Goal: Information Seeking & Learning: Learn about a topic

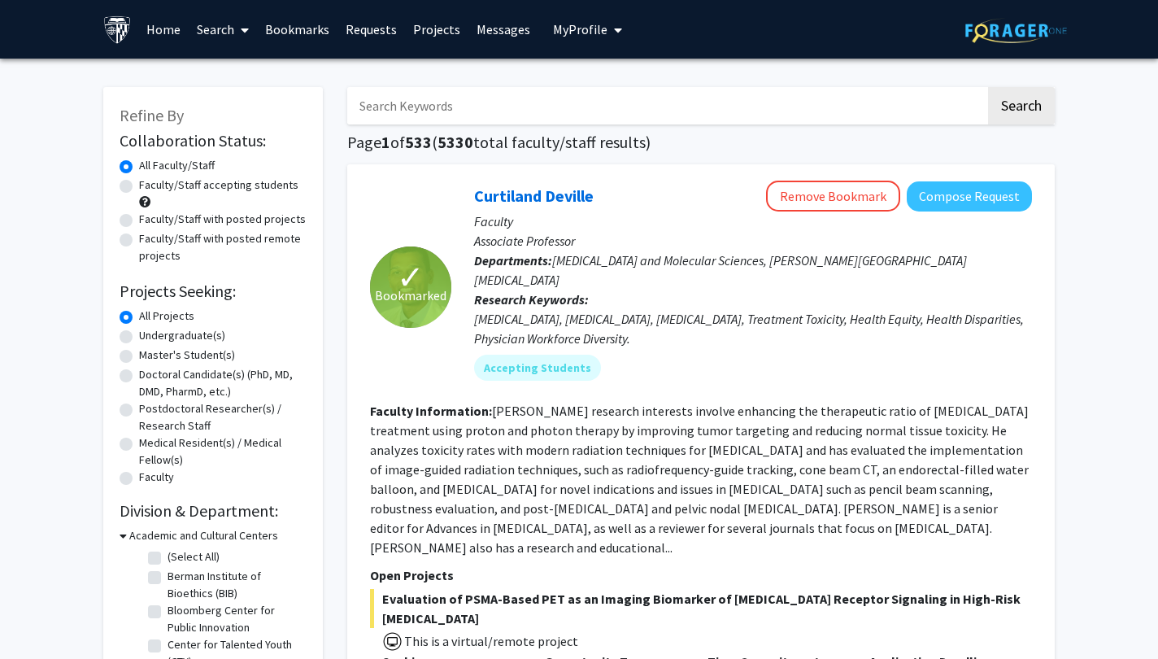
click at [577, 42] on button "My Profile" at bounding box center [587, 29] width 79 height 59
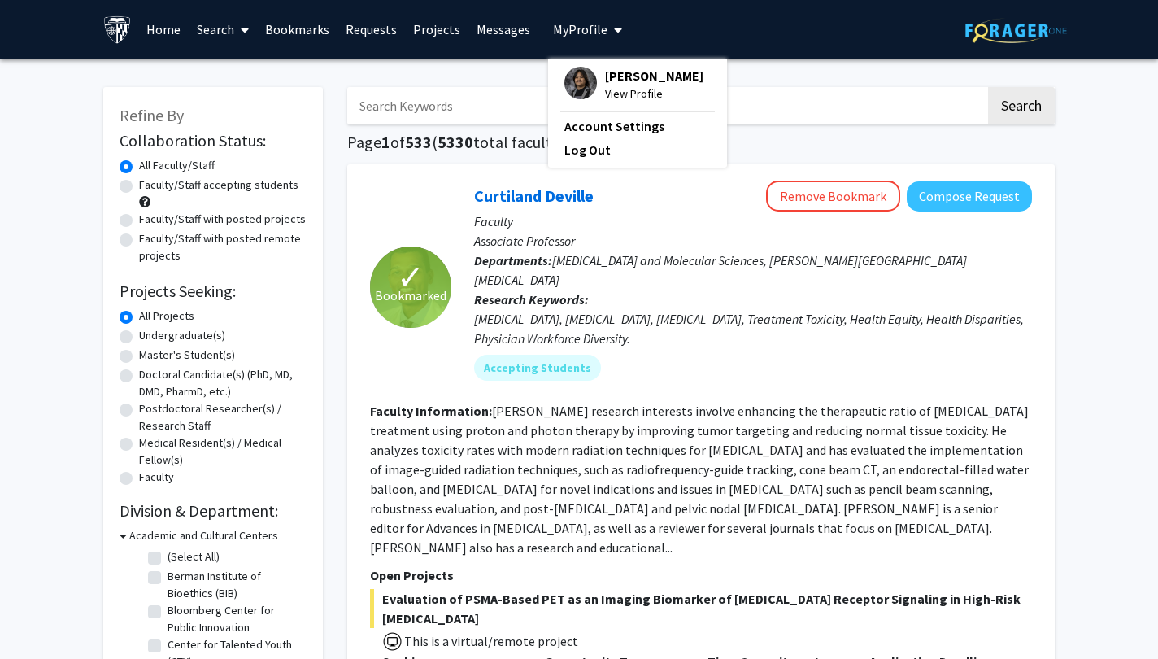
click at [580, 37] on span "My Profile" at bounding box center [580, 29] width 54 height 16
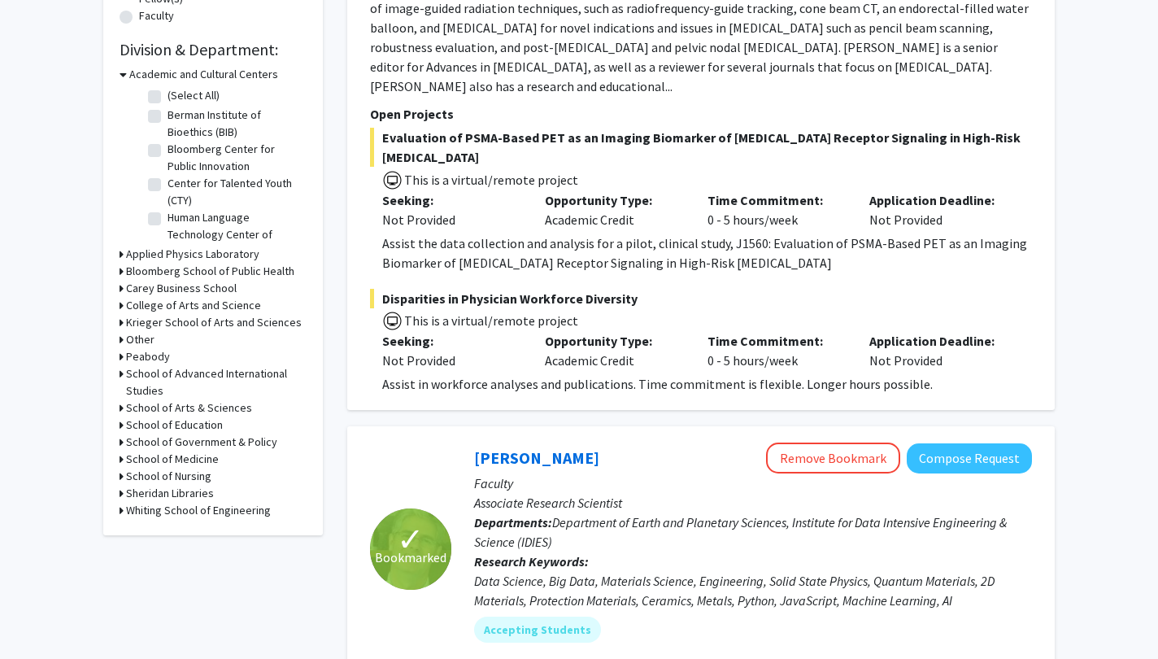
scroll to position [454, 0]
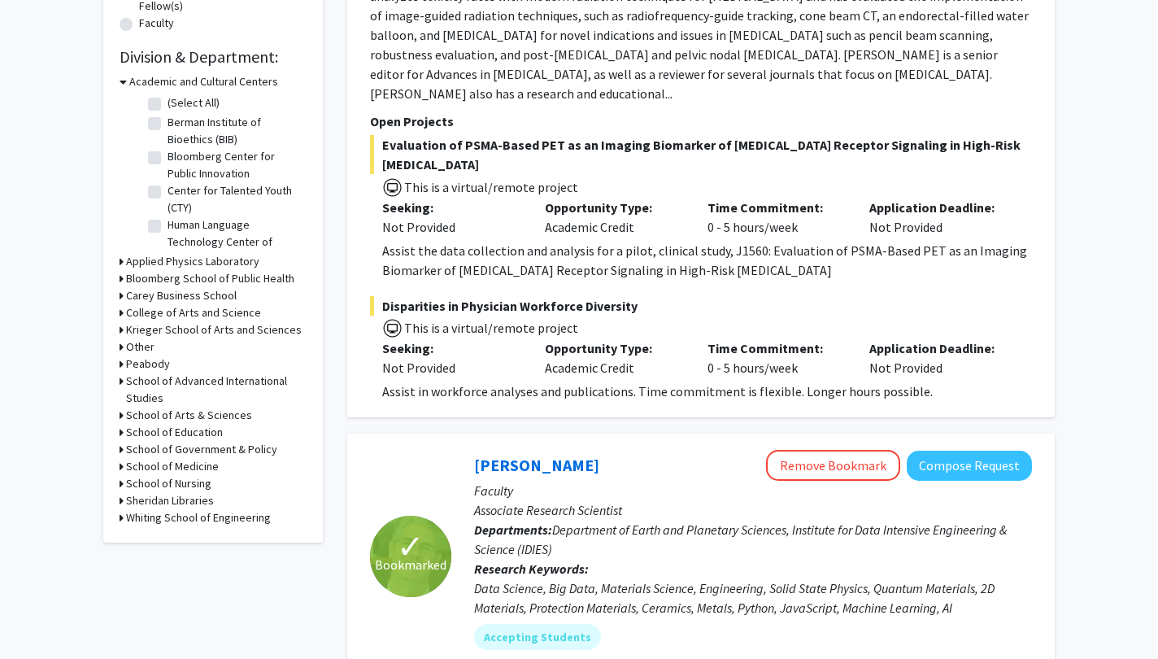
click at [170, 428] on h3 "School of Education" at bounding box center [174, 432] width 97 height 17
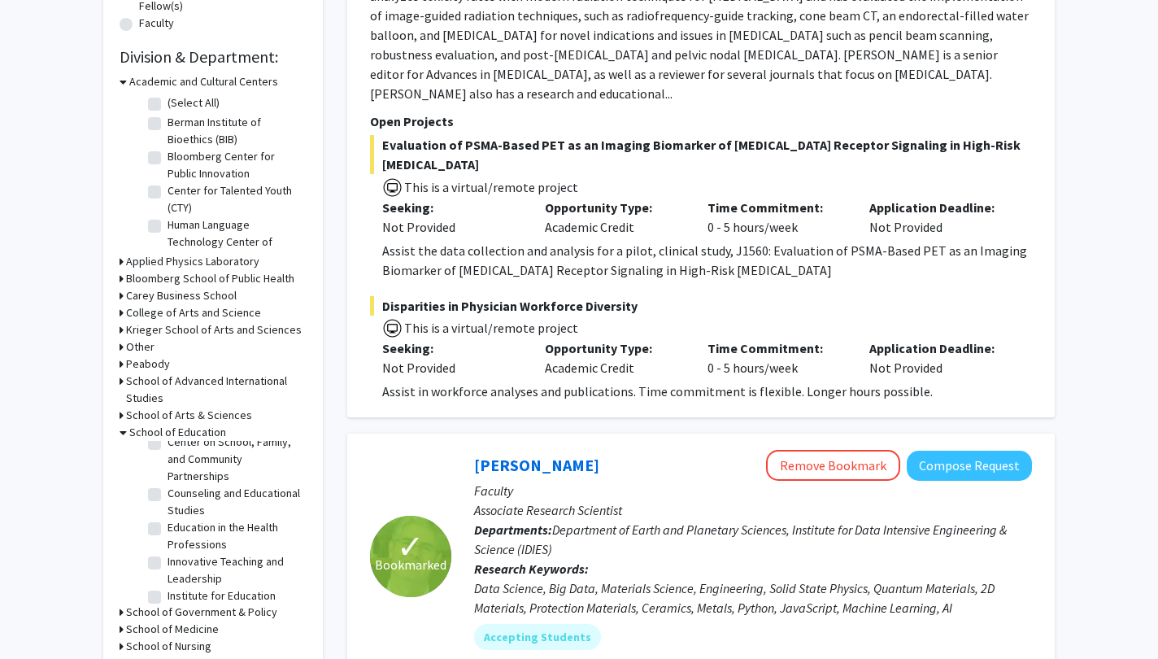
scroll to position [294, 0]
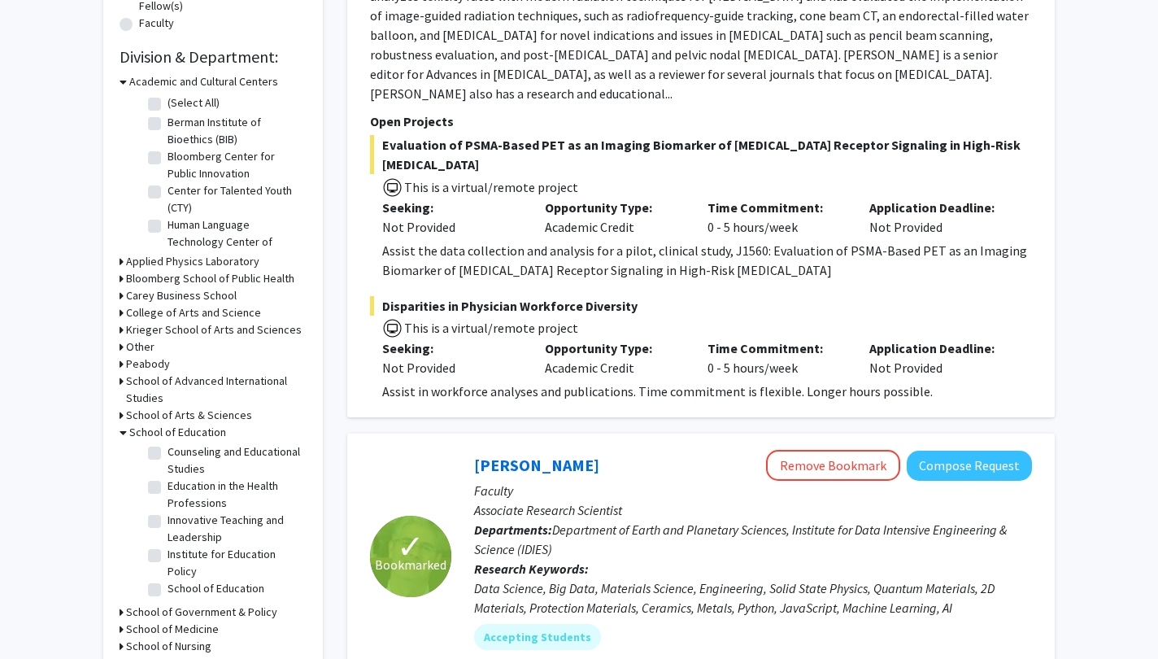
click at [121, 438] on icon at bounding box center [123, 432] width 7 height 17
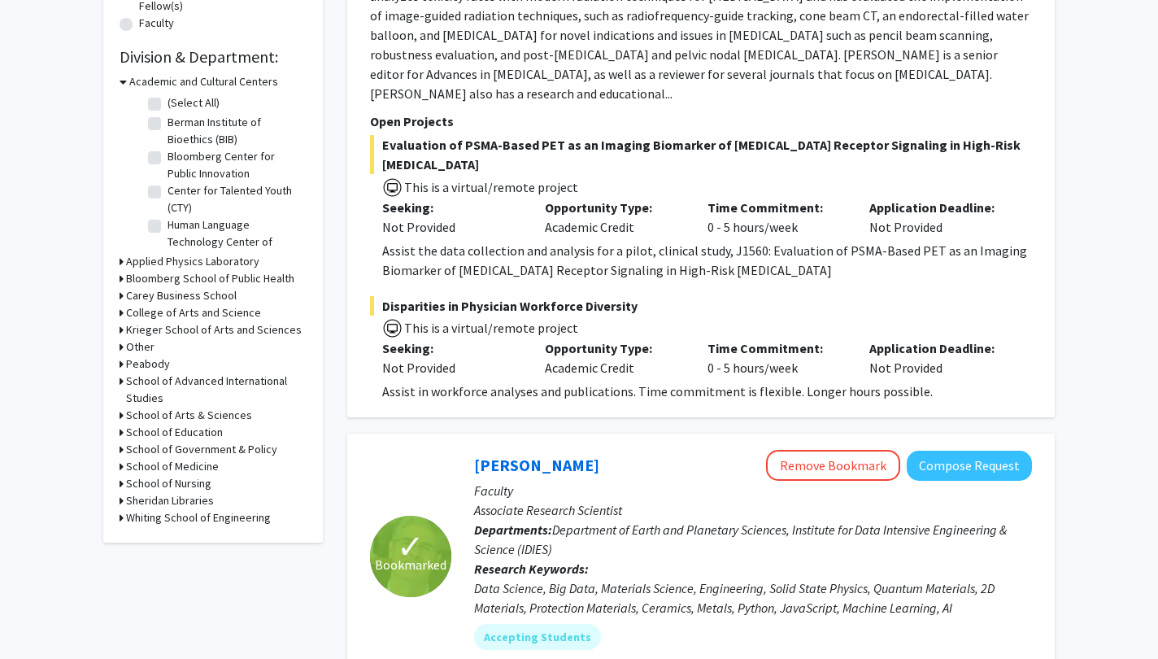
click at [121, 516] on icon at bounding box center [122, 517] width 4 height 17
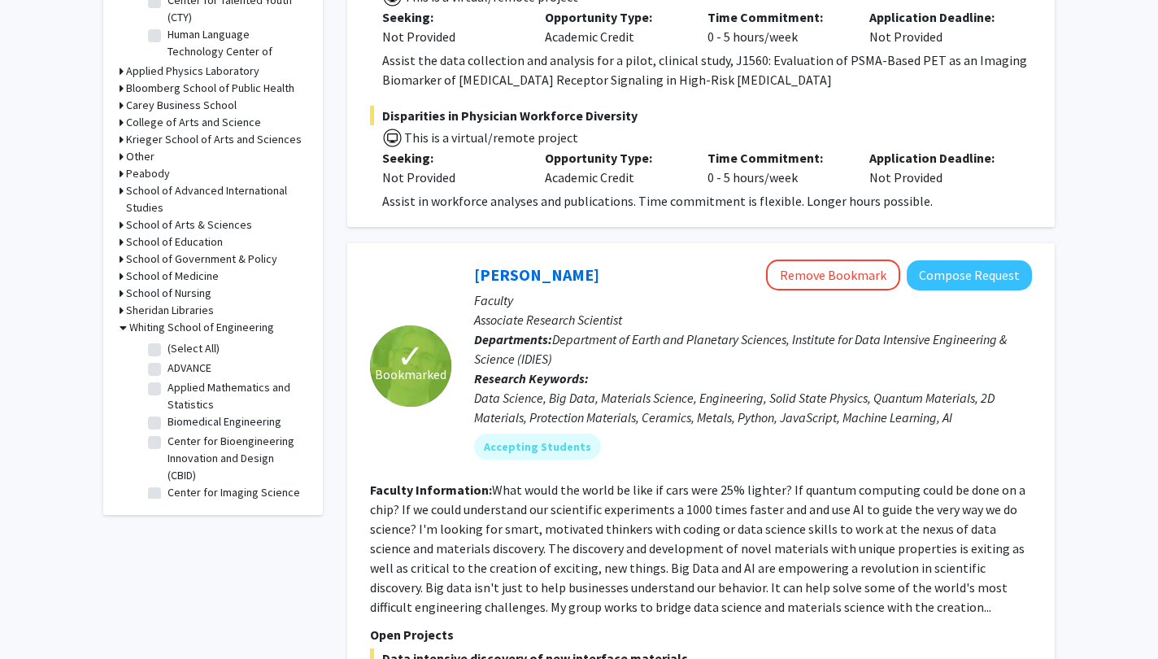
scroll to position [18, 0]
click at [168, 371] on label "Applied Mathematics and Statistics" at bounding box center [235, 378] width 135 height 34
click at [168, 371] on input "Applied Mathematics and Statistics" at bounding box center [173, 366] width 11 height 11
checkbox input "true"
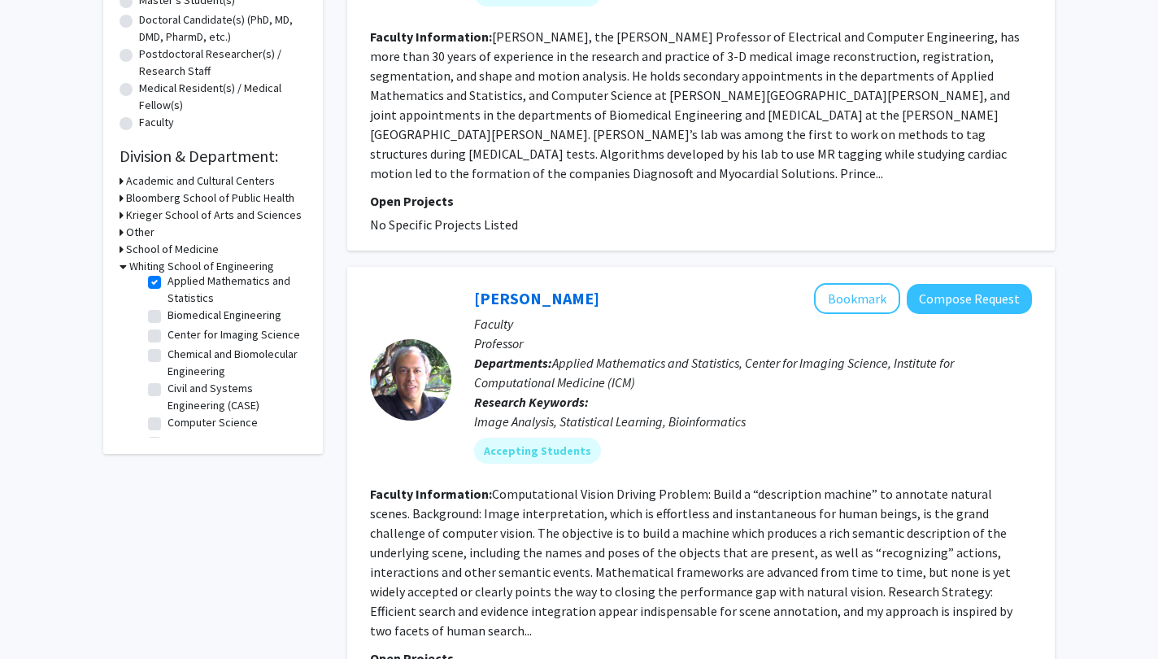
scroll to position [49, 0]
click at [168, 367] on label "Chemical and Biomolecular Engineering" at bounding box center [235, 359] width 135 height 34
click at [168, 353] on input "Chemical and Biomolecular Engineering" at bounding box center [173, 347] width 11 height 11
checkbox input "true"
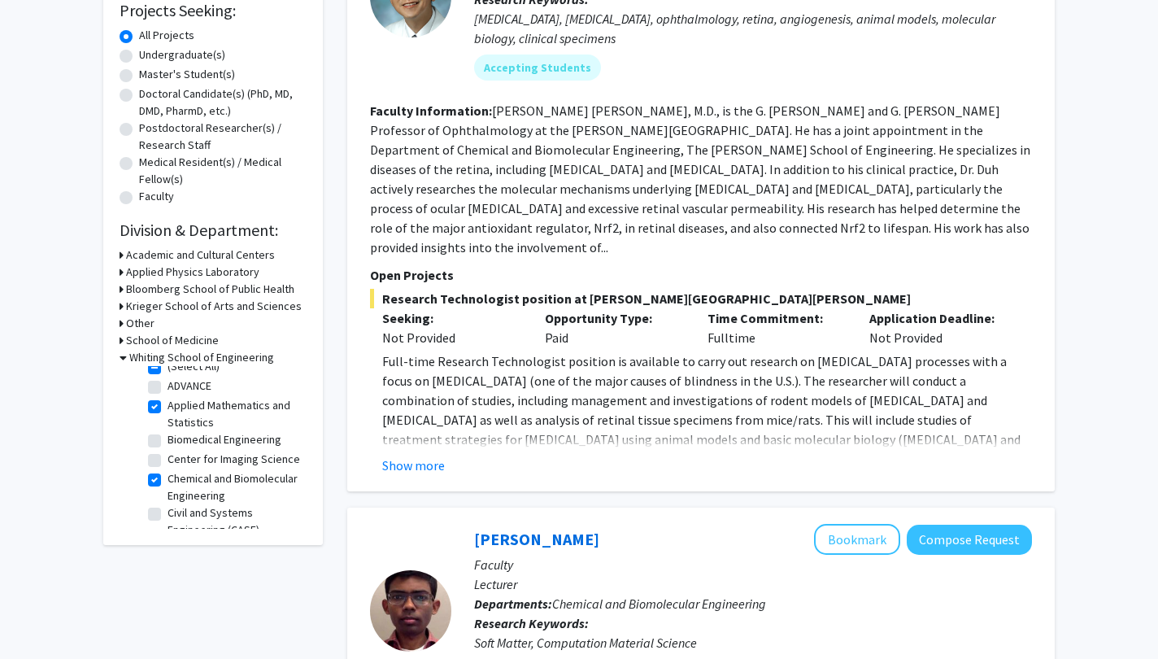
scroll to position [5, 0]
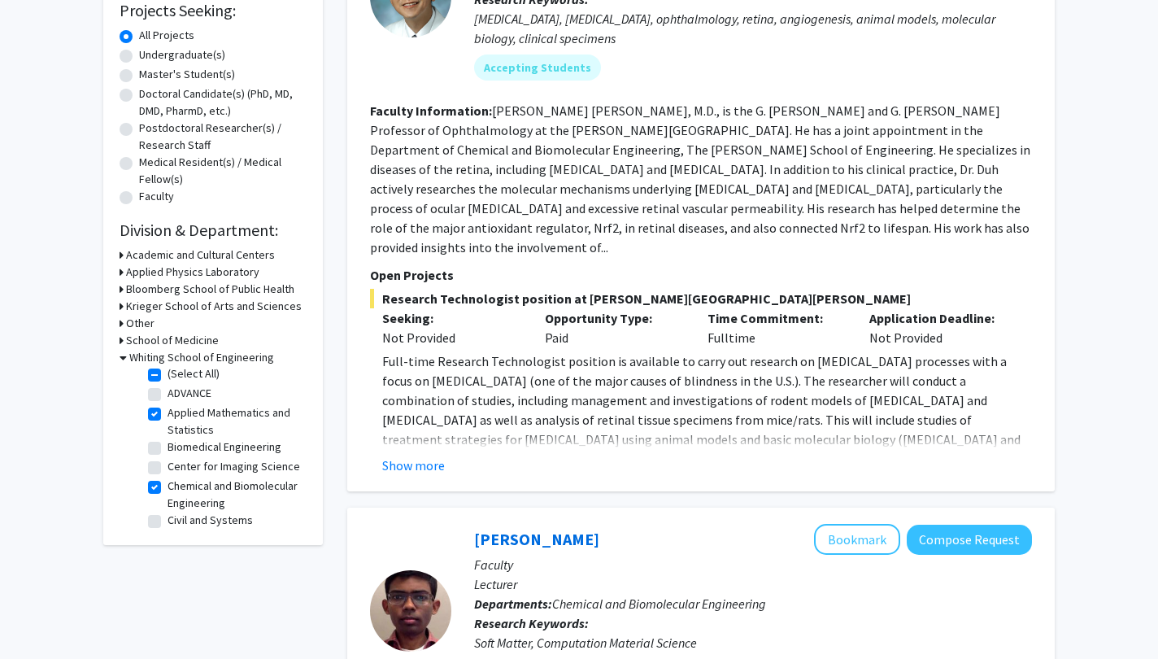
click at [168, 469] on label "Center for Imaging Science" at bounding box center [234, 466] width 133 height 17
click at [168, 468] on input "Center for Imaging Science" at bounding box center [173, 463] width 11 height 11
checkbox input "true"
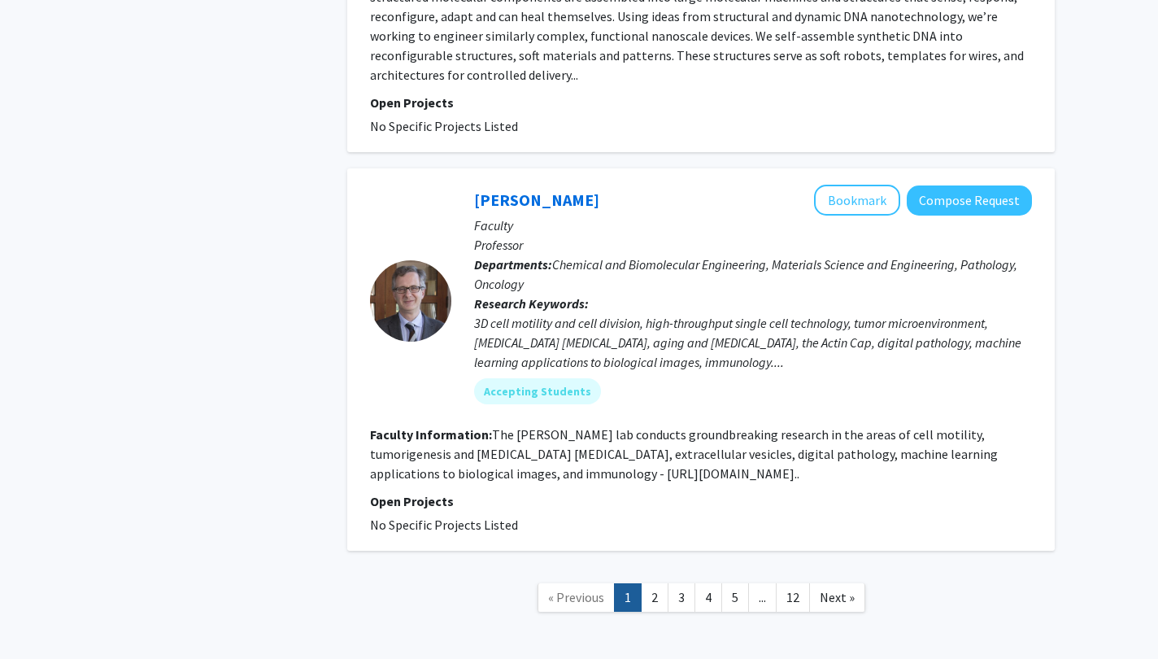
scroll to position [4359, 0]
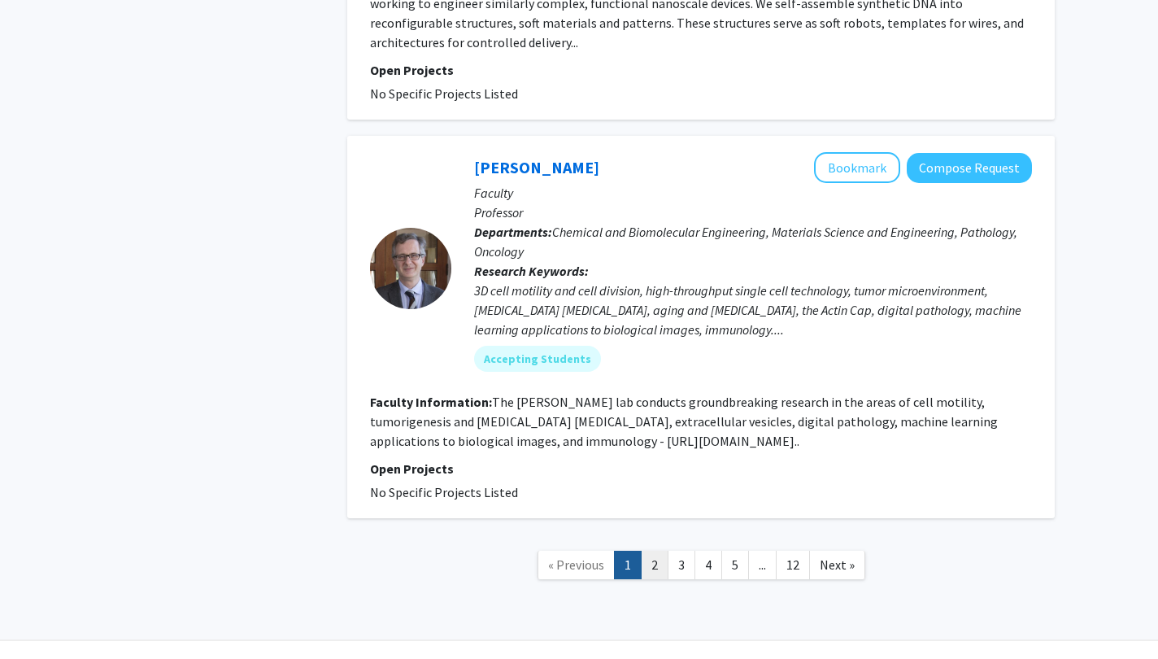
click at [650, 551] on link "2" at bounding box center [655, 565] width 28 height 28
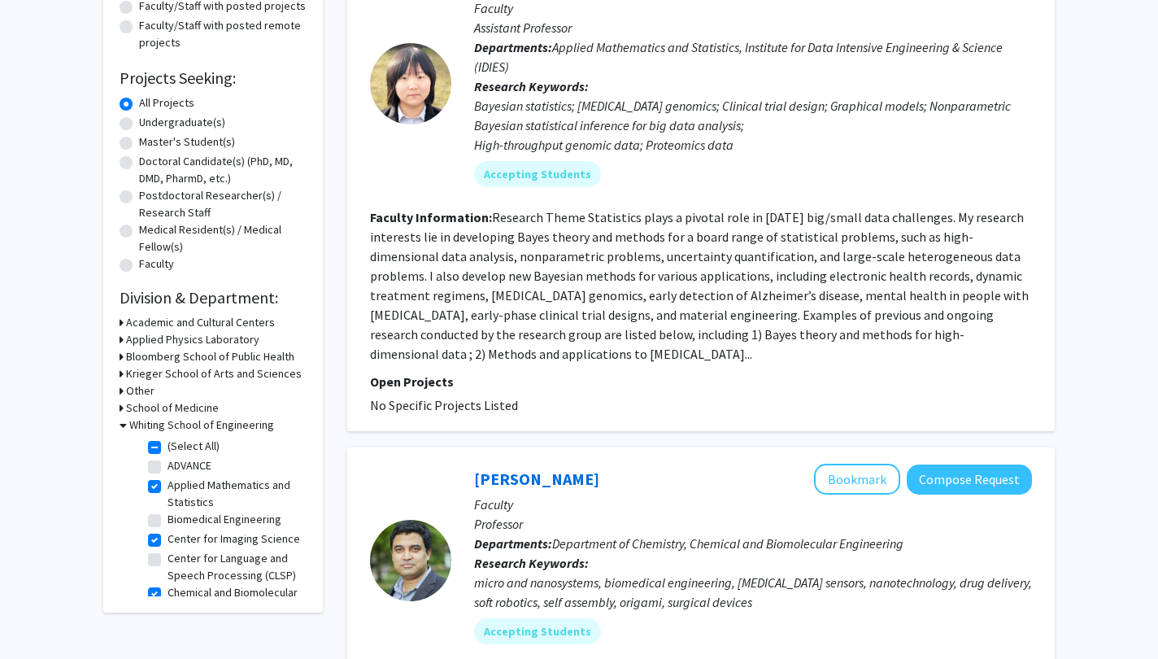
scroll to position [215, 0]
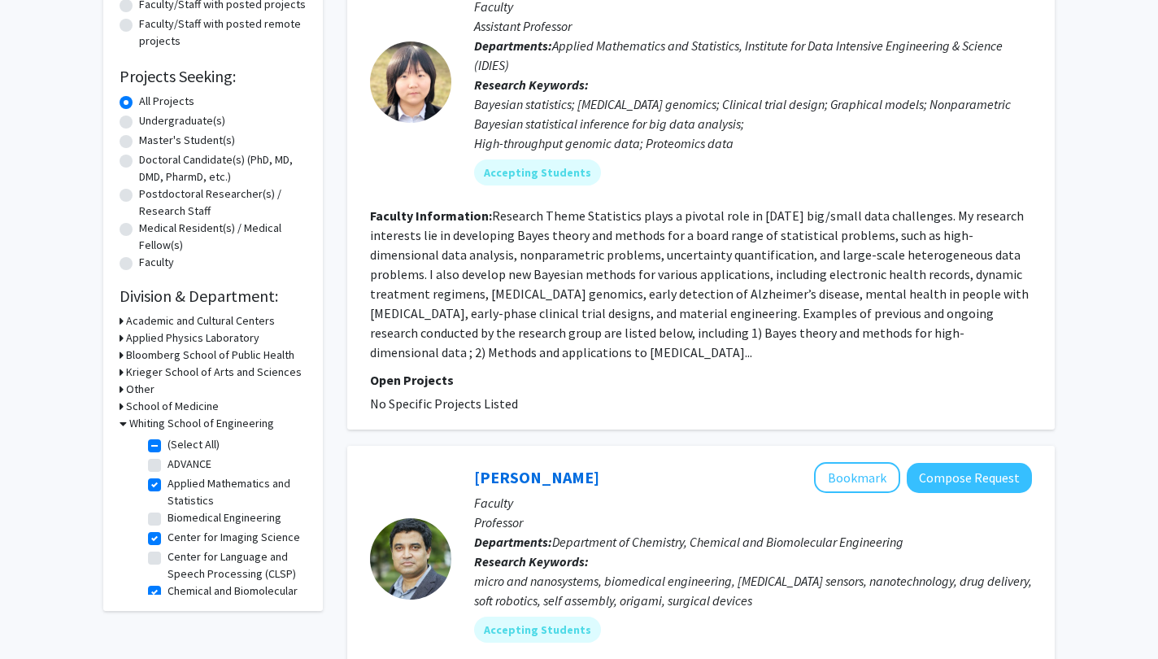
click at [168, 442] on label "(Select All)" at bounding box center [194, 444] width 52 height 17
click at [168, 442] on input "(Select All)" at bounding box center [173, 441] width 11 height 11
checkbox input "false"
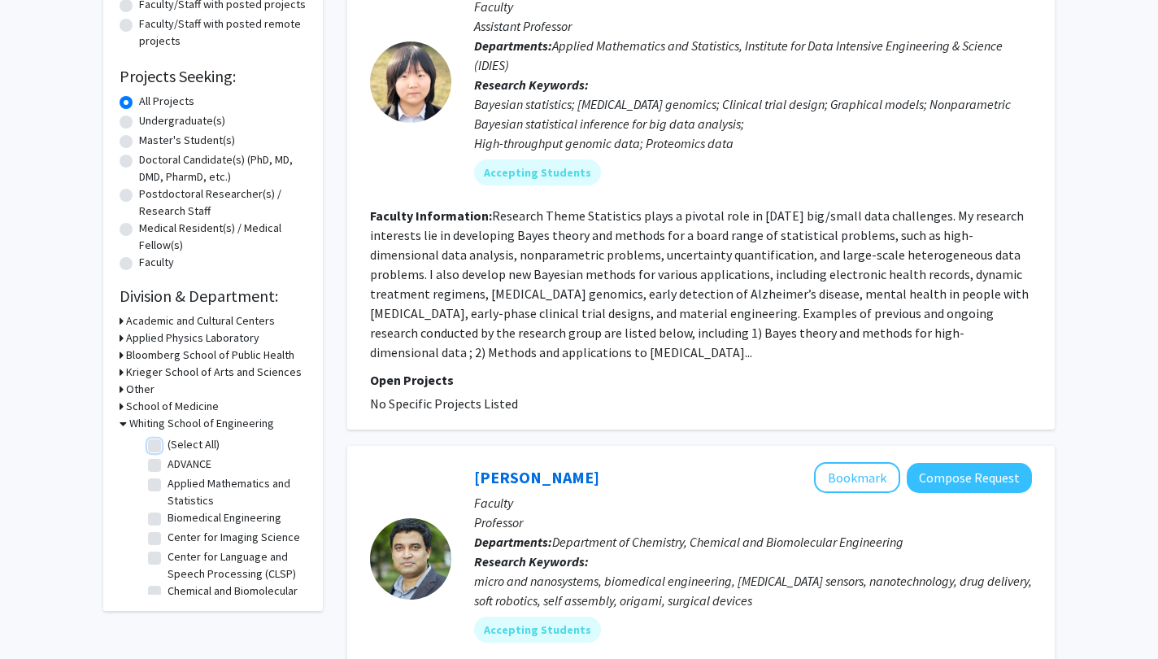
checkbox input "false"
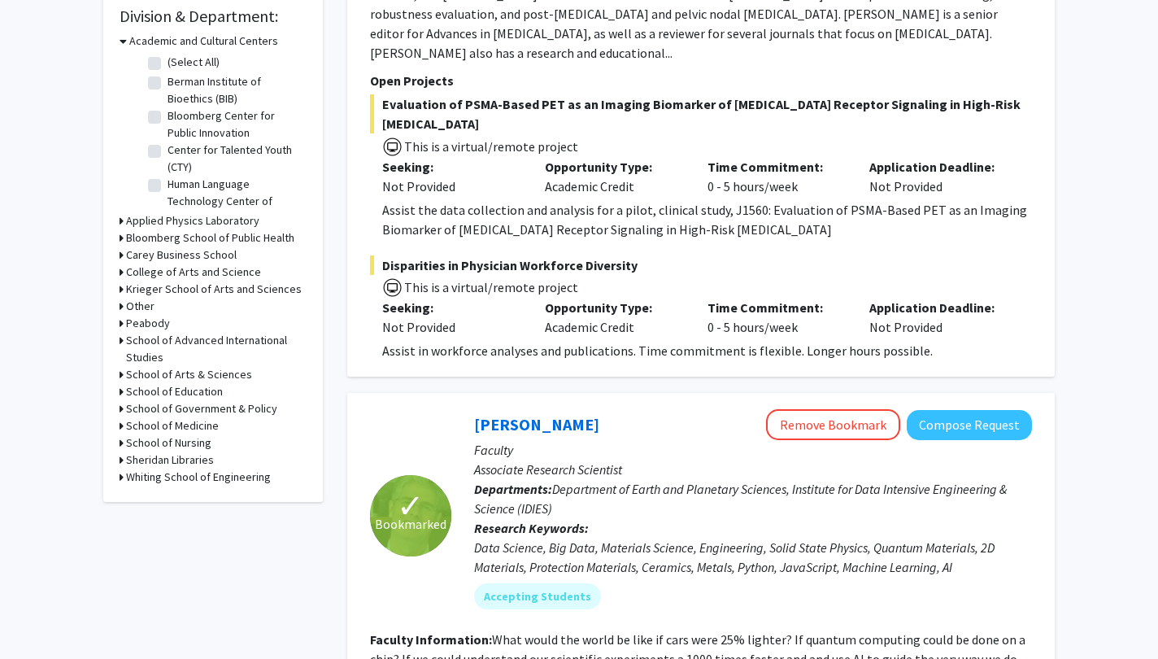
scroll to position [465, 0]
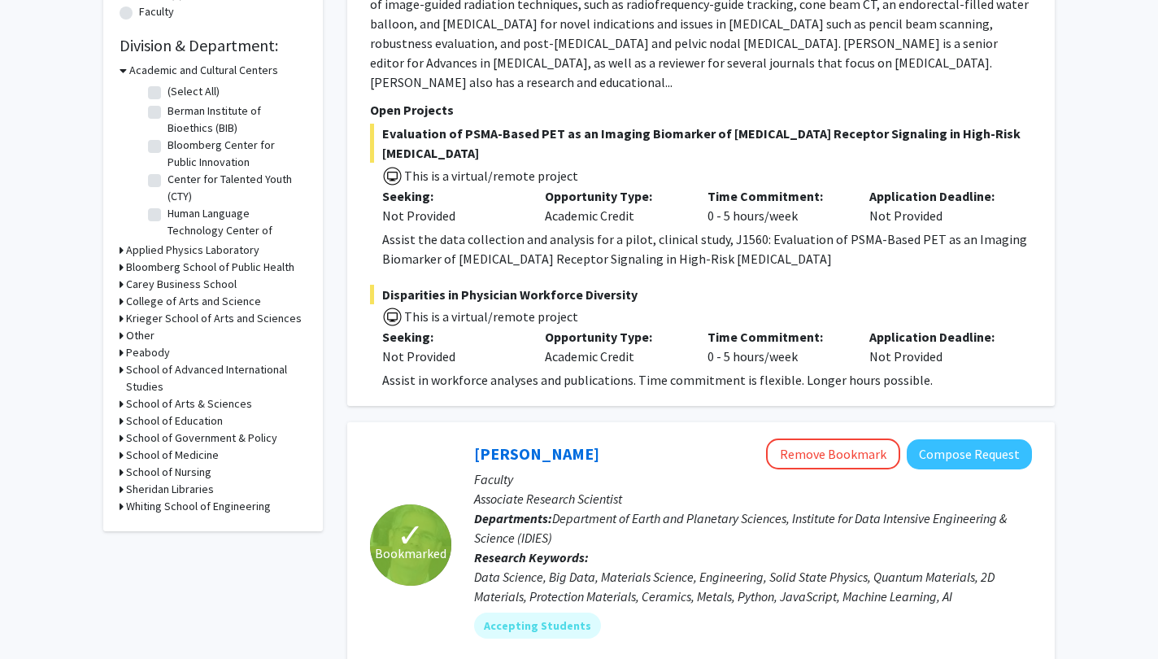
click at [120, 401] on icon at bounding box center [122, 403] width 4 height 17
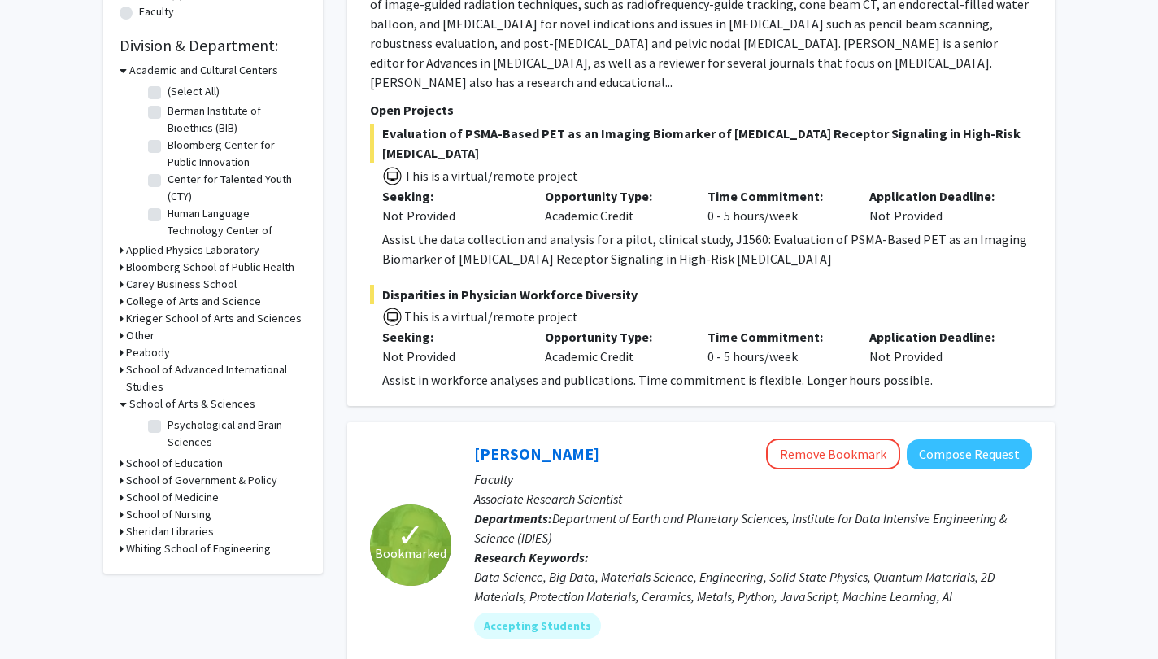
click at [168, 427] on label "Psychological and Brain Sciences" at bounding box center [235, 433] width 135 height 34
click at [168, 427] on input "Psychological and Brain Sciences" at bounding box center [173, 421] width 11 height 11
checkbox input "true"
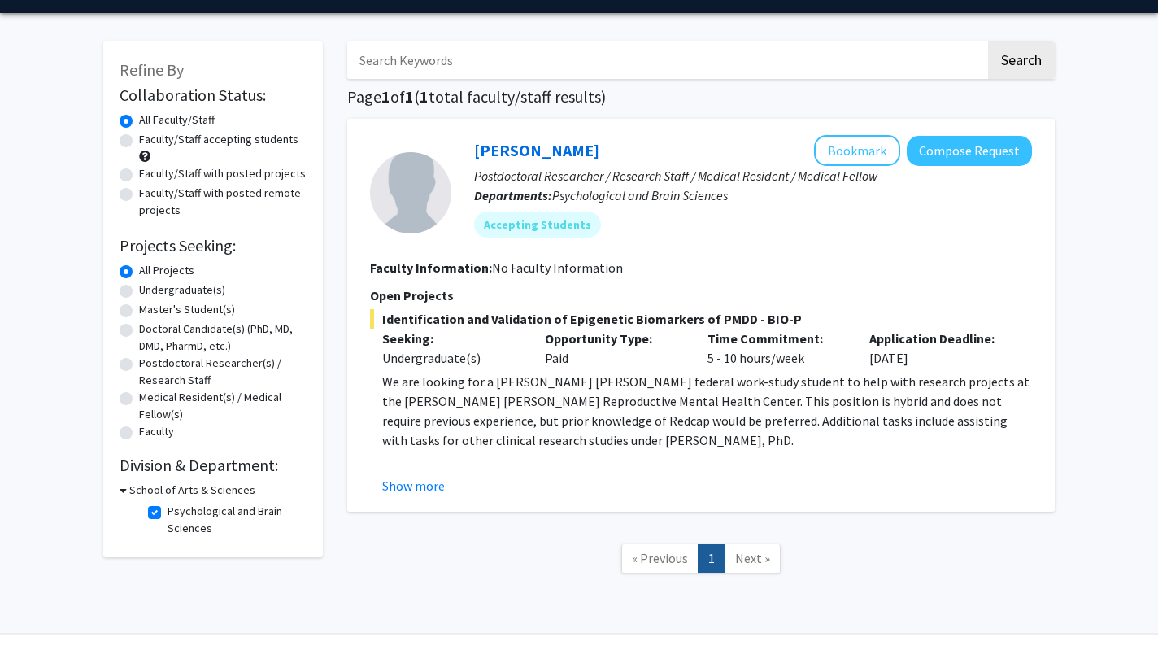
scroll to position [29, 0]
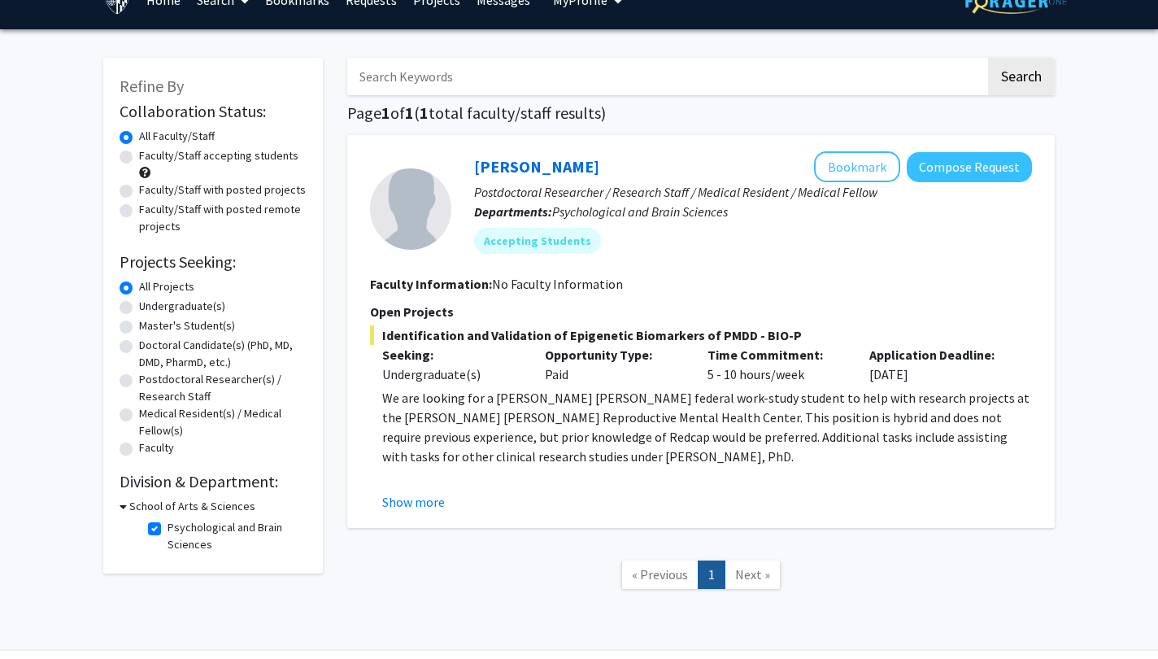
click at [127, 503] on div "School of Arts & Sciences" at bounding box center [213, 506] width 187 height 17
click at [122, 503] on icon at bounding box center [123, 506] width 7 height 17
click at [122, 503] on icon at bounding box center [122, 506] width 4 height 17
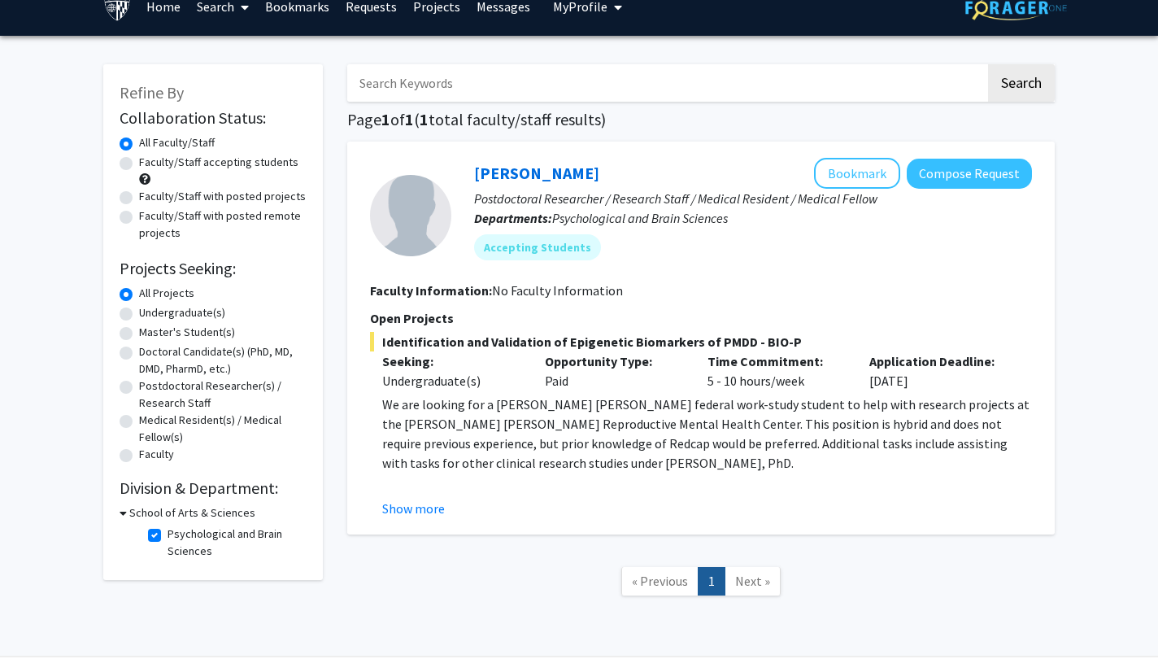
scroll to position [31, 0]
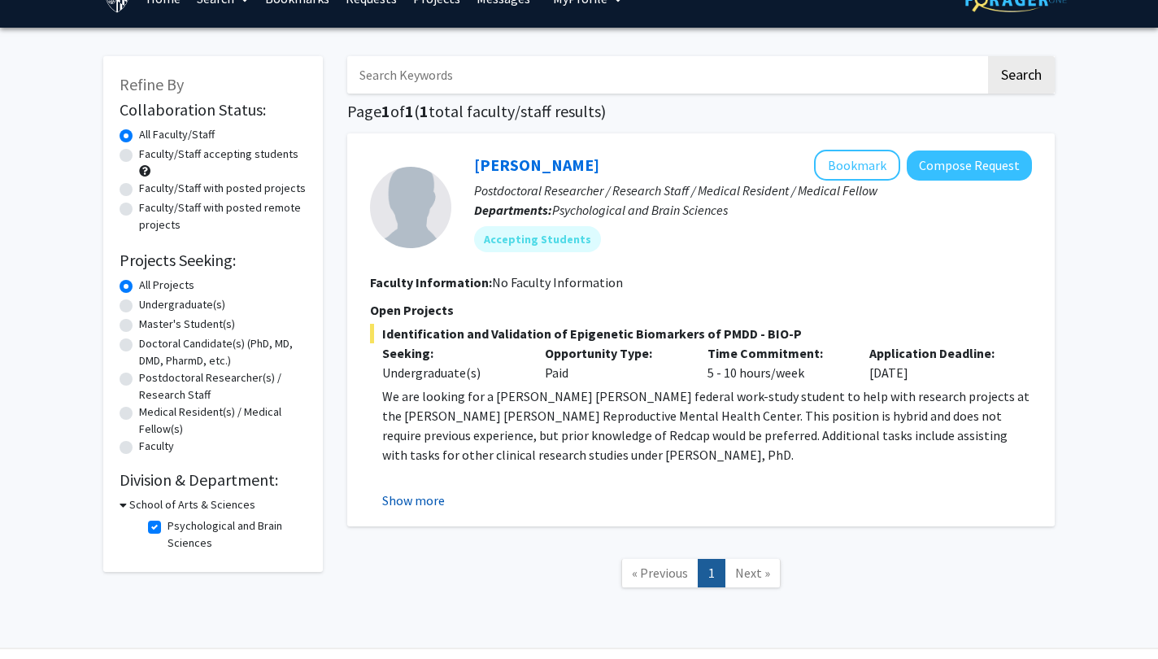
click at [427, 498] on button "Show more" at bounding box center [413, 500] width 63 height 20
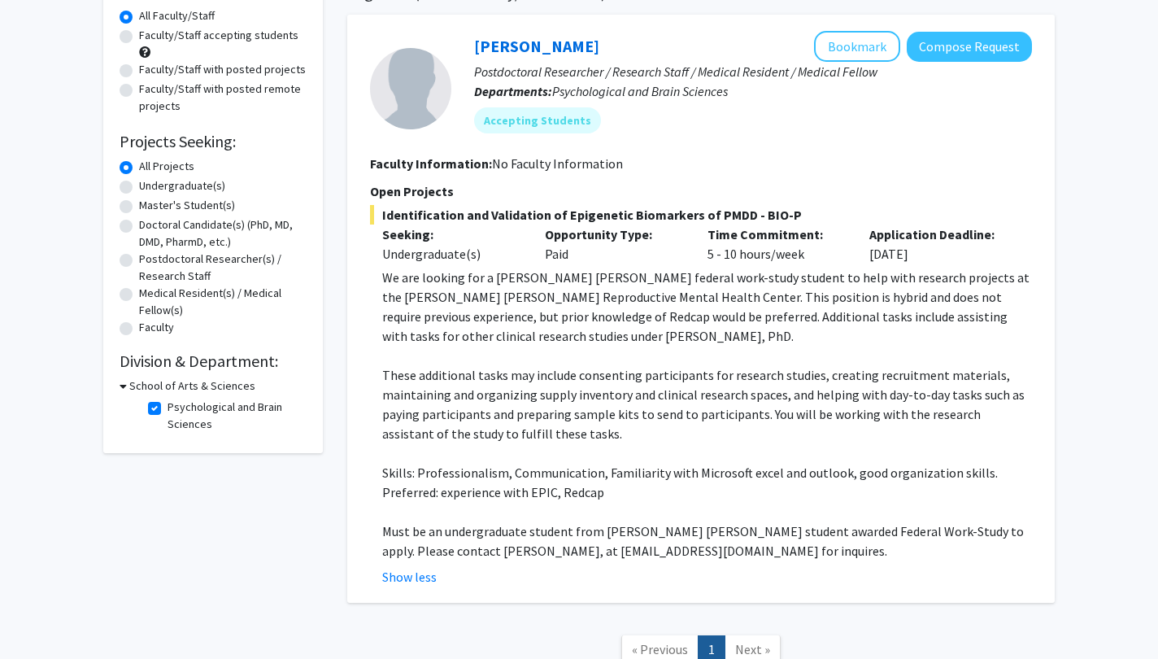
scroll to position [158, 0]
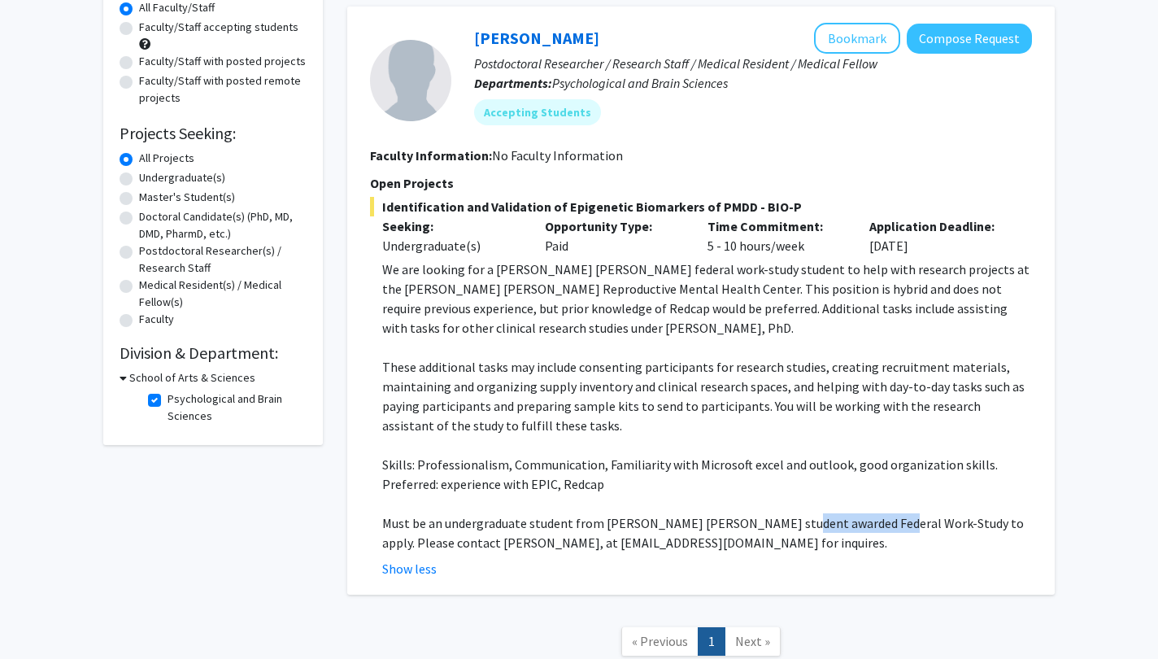
drag, startPoint x: 782, startPoint y: 525, endPoint x: 882, endPoint y: 520, distance: 100.1
click at [882, 520] on p "Must be an undergraduate student from Johns Hopkins student awarded Federal Wor…" at bounding box center [707, 532] width 650 height 39
drag, startPoint x: 882, startPoint y: 520, endPoint x: 834, endPoint y: 441, distance: 93.0
click at [834, 441] on p at bounding box center [707, 445] width 650 height 20
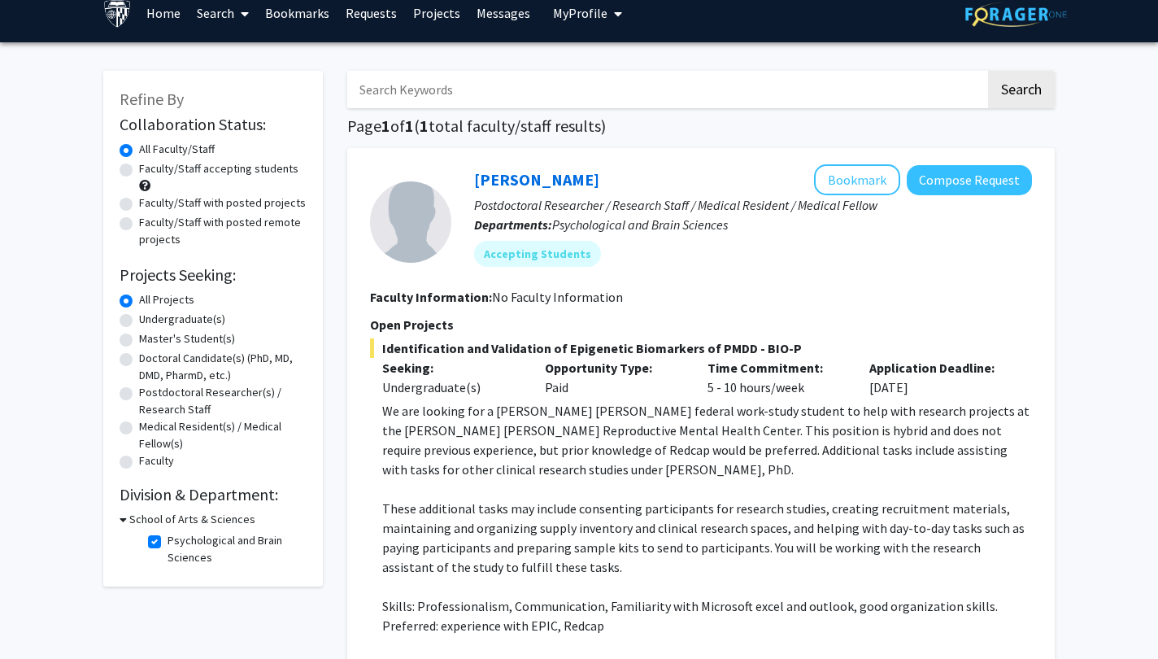
scroll to position [8, 0]
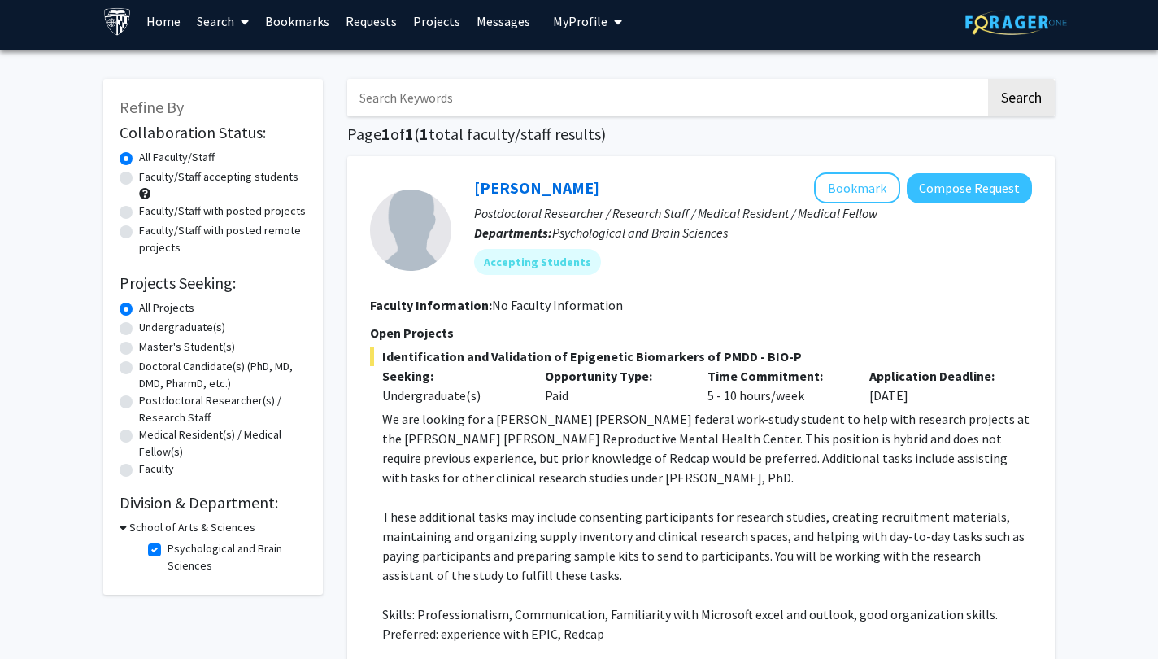
click at [139, 325] on label "Undergraduate(s)" at bounding box center [182, 327] width 86 height 17
click at [139, 325] on input "Undergraduate(s)" at bounding box center [144, 324] width 11 height 11
radio input "true"
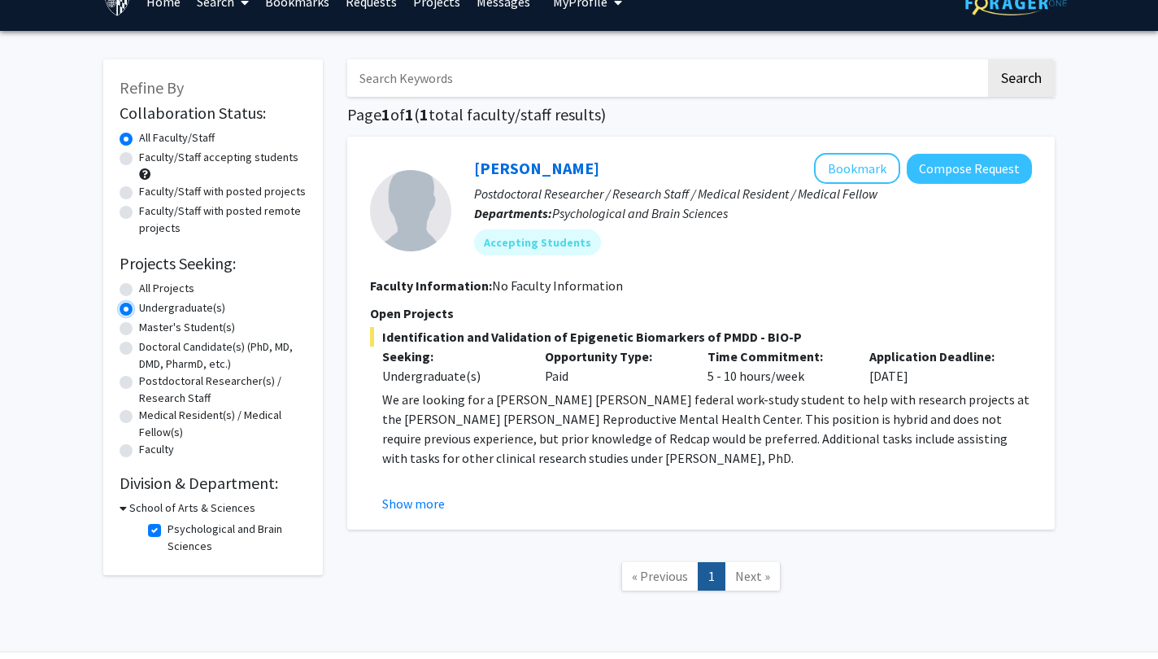
scroll to position [8, 0]
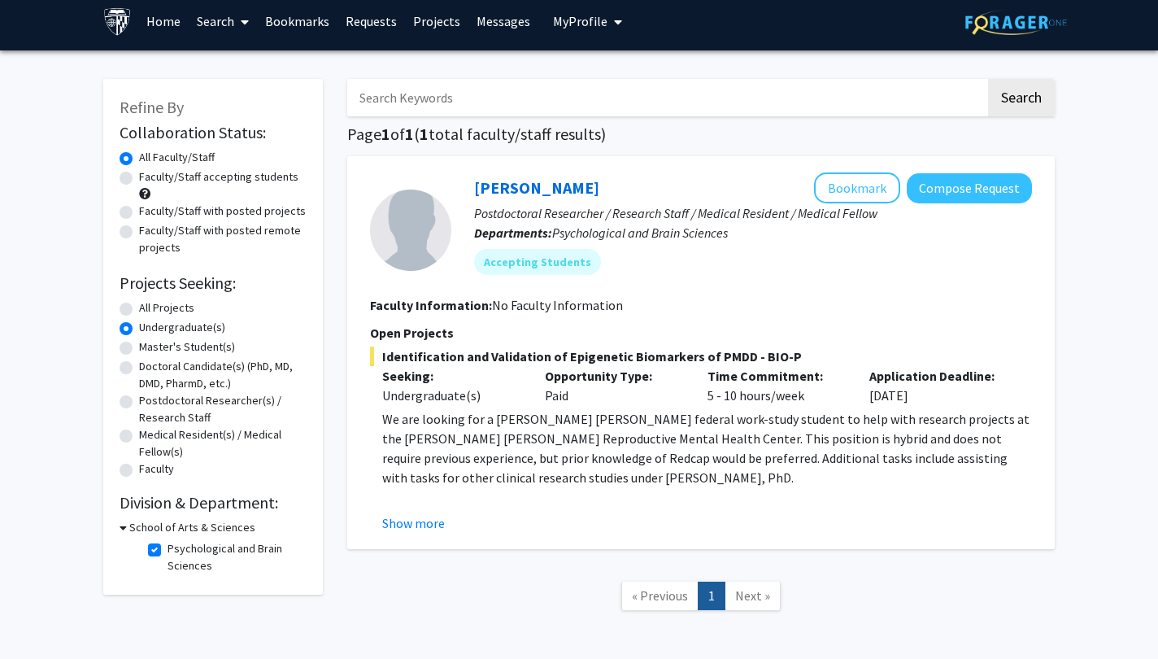
click at [168, 551] on label "Psychological and Brain Sciences" at bounding box center [235, 557] width 135 height 34
click at [168, 551] on input "Psychological and Brain Sciences" at bounding box center [173, 545] width 11 height 11
checkbox input "false"
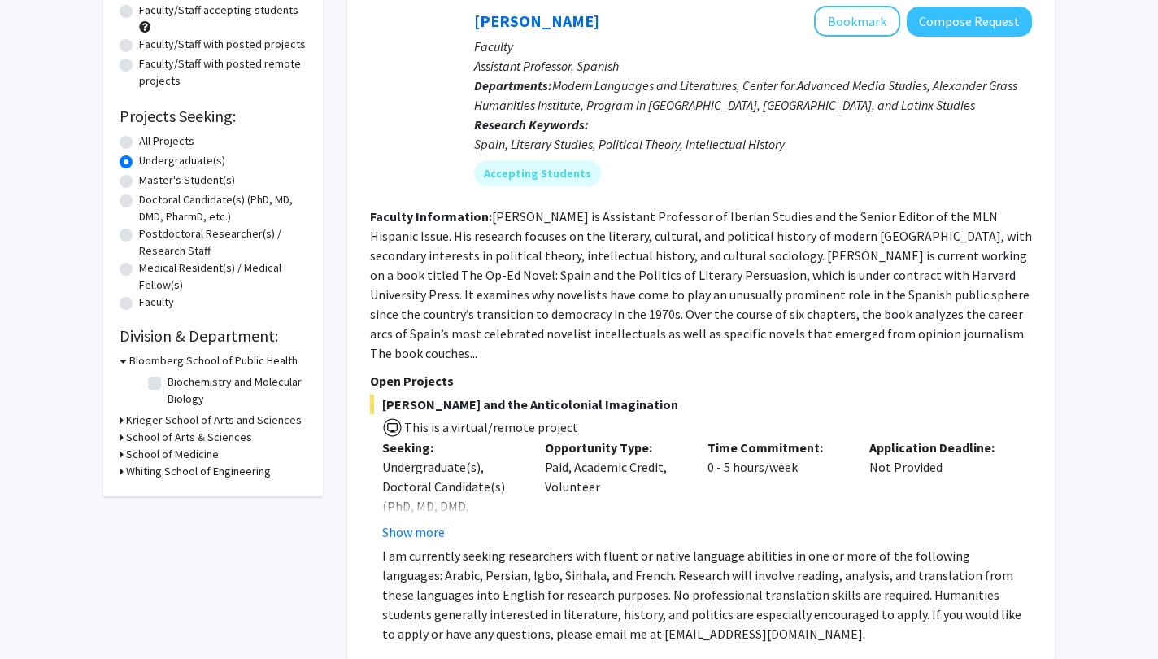
scroll to position [176, 0]
click at [168, 378] on label "Biochemistry and Molecular Biology" at bounding box center [235, 389] width 135 height 34
click at [168, 378] on input "Biochemistry and Molecular Biology" at bounding box center [173, 377] width 11 height 11
checkbox input "true"
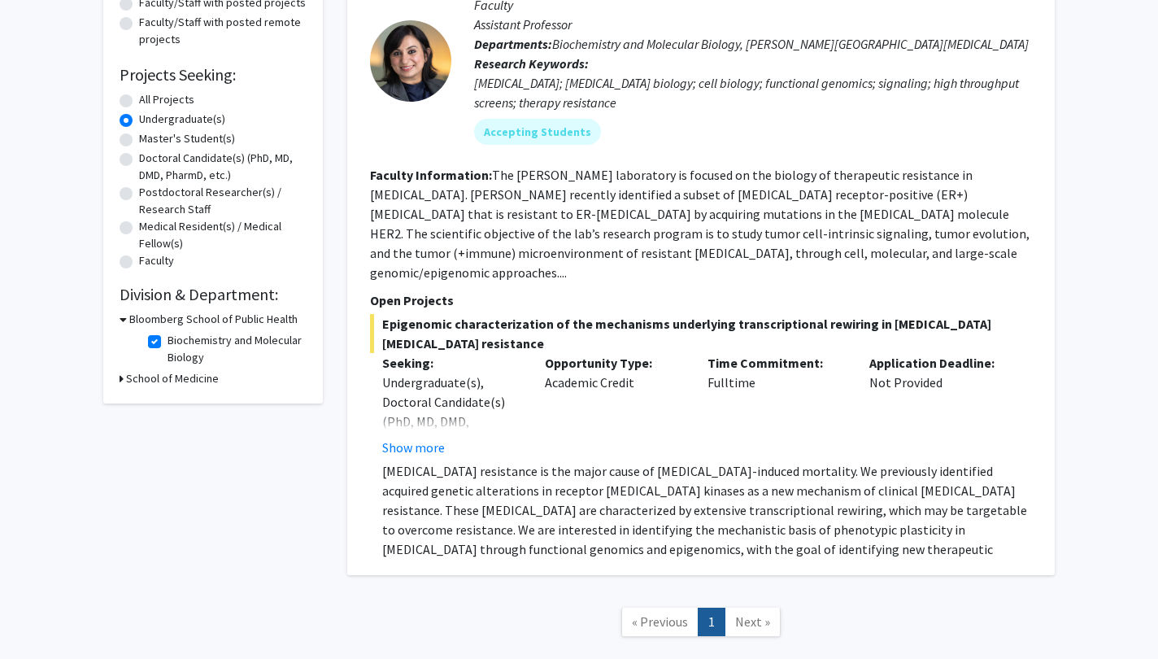
scroll to position [219, 0]
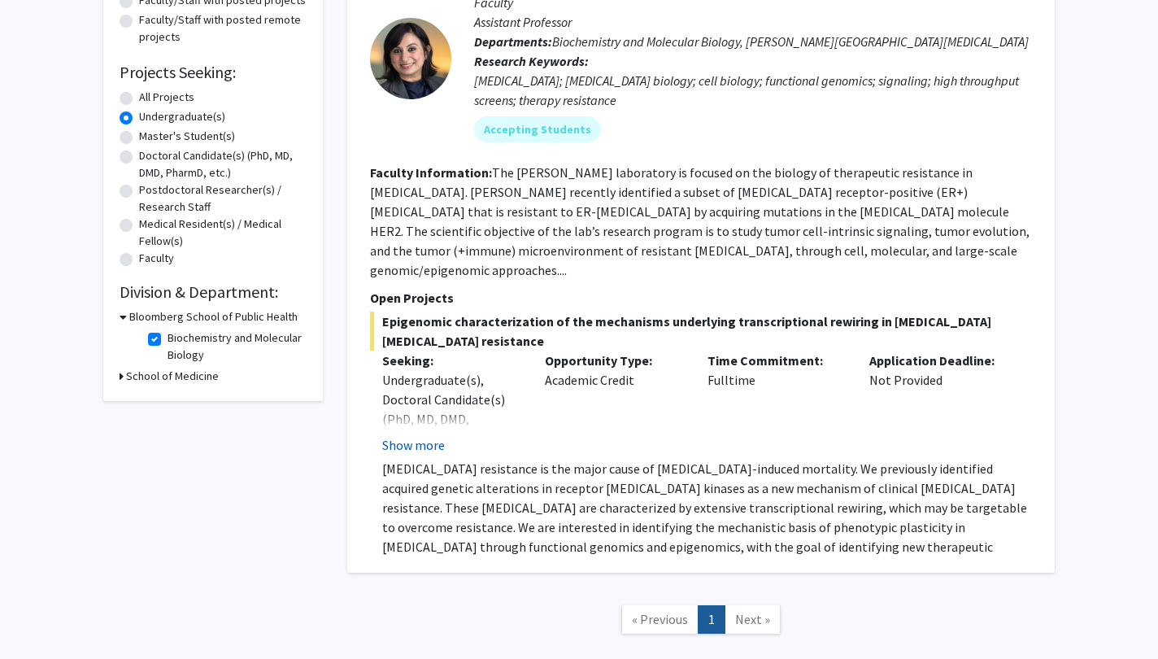
click at [435, 435] on button "Show more" at bounding box center [413, 445] width 63 height 20
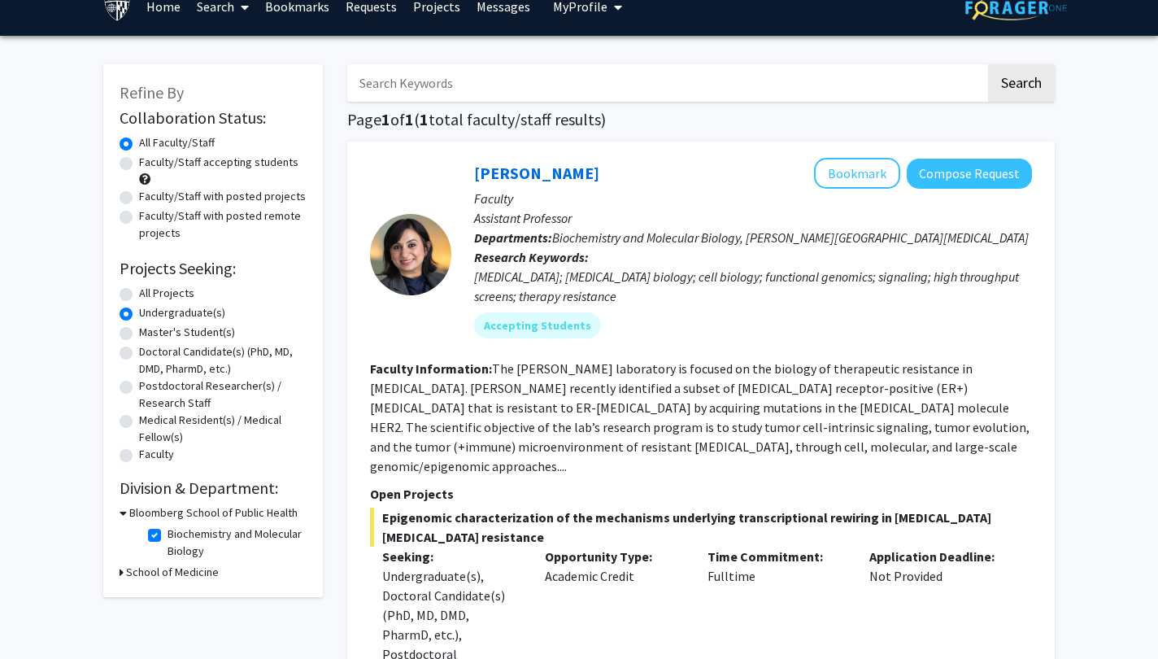
scroll to position [0, 0]
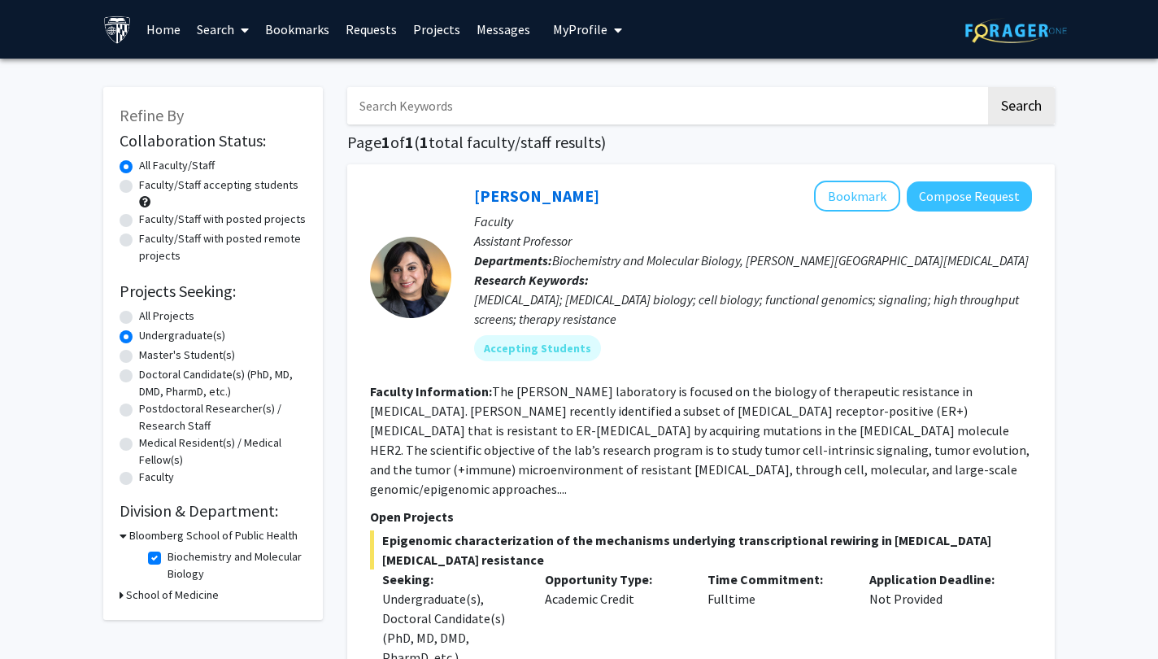
click at [168, 555] on label "Biochemistry and Molecular Biology" at bounding box center [235, 565] width 135 height 34
click at [168, 555] on input "Biochemistry and Molecular Biology" at bounding box center [173, 553] width 11 height 11
checkbox input "false"
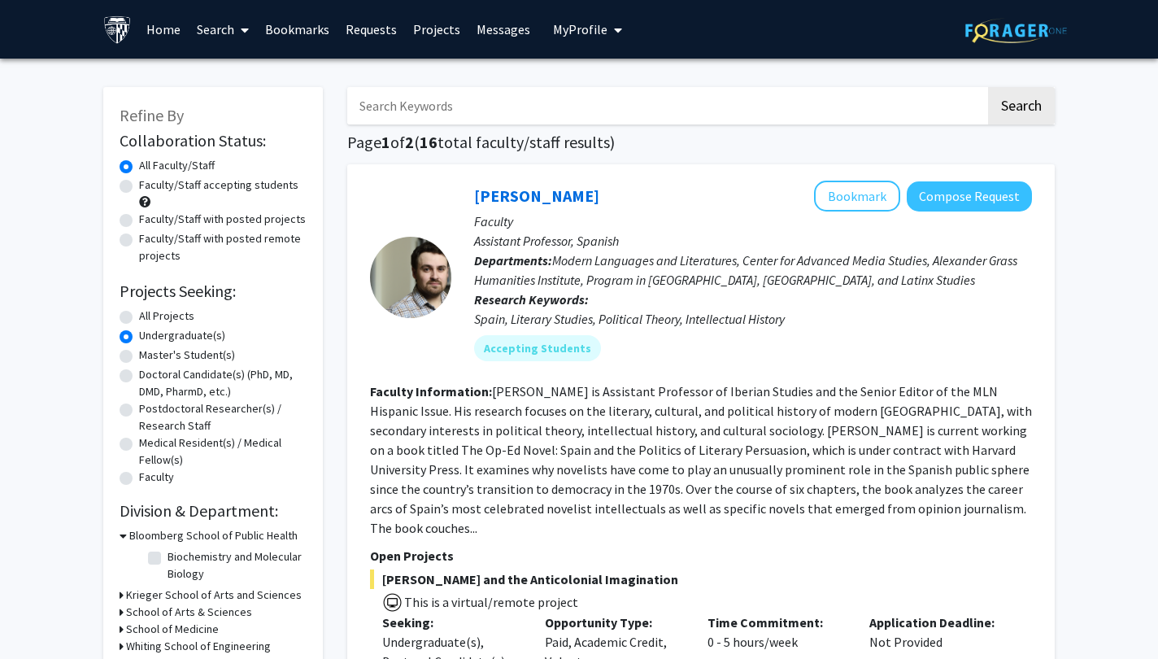
click at [125, 534] on icon at bounding box center [123, 535] width 7 height 17
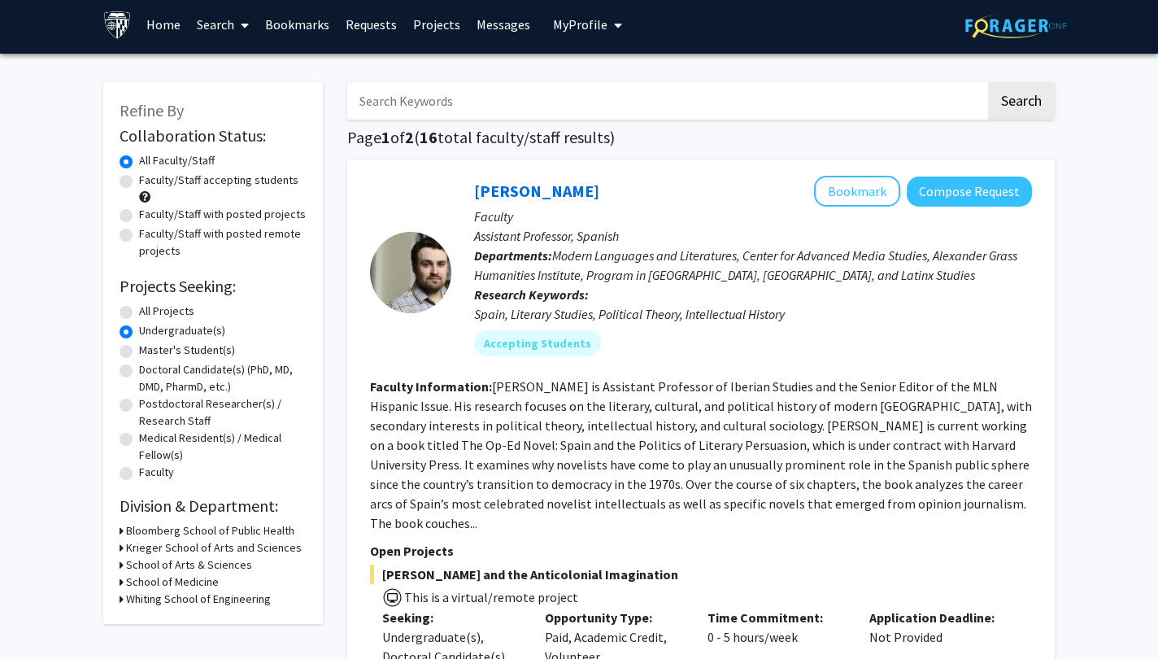
scroll to position [8, 0]
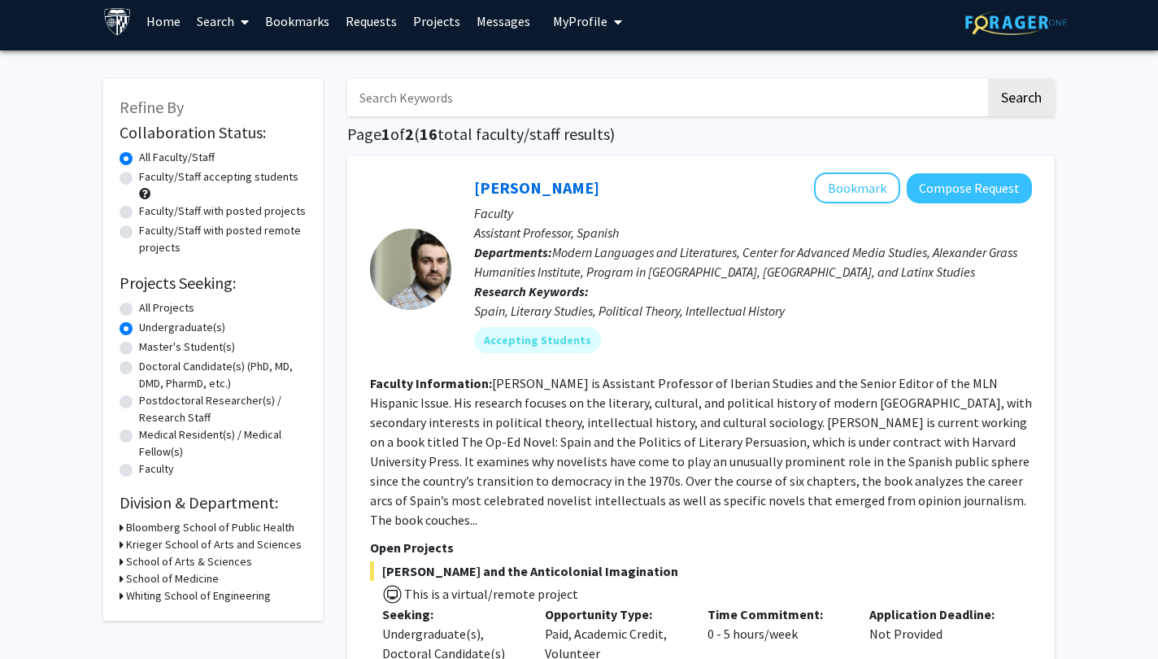
click at [240, 175] on label "Faculty/Staff accepting students" at bounding box center [218, 176] width 159 height 17
click at [150, 175] on input "Faculty/Staff accepting students" at bounding box center [144, 173] width 11 height 11
radio input "true"
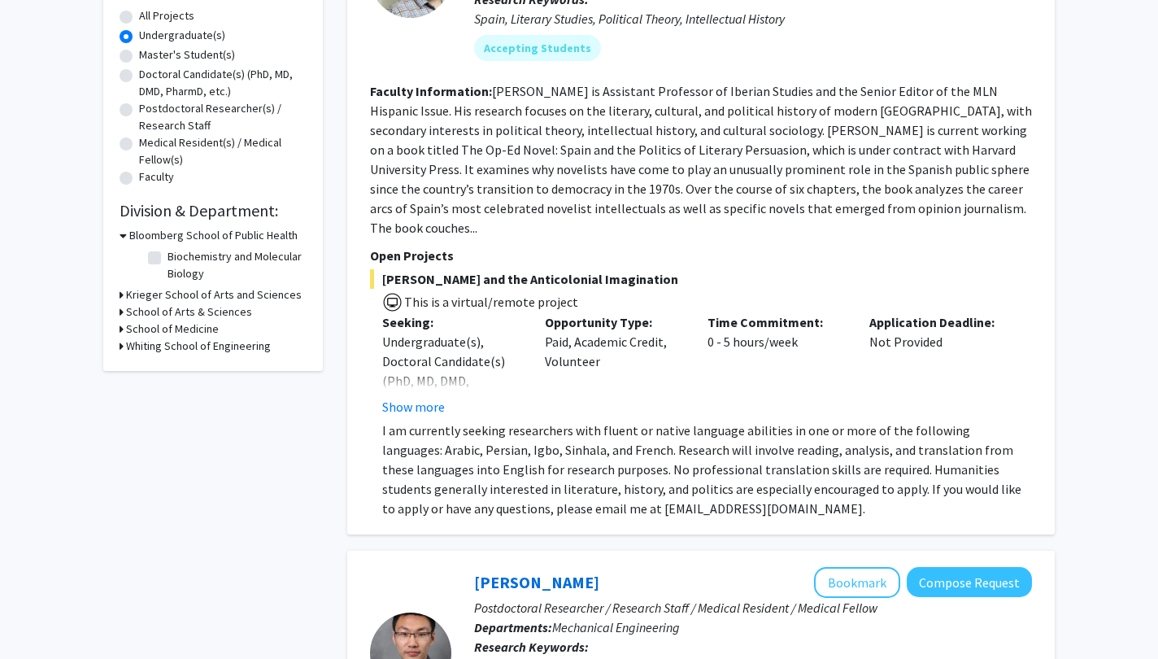
scroll to position [311, 0]
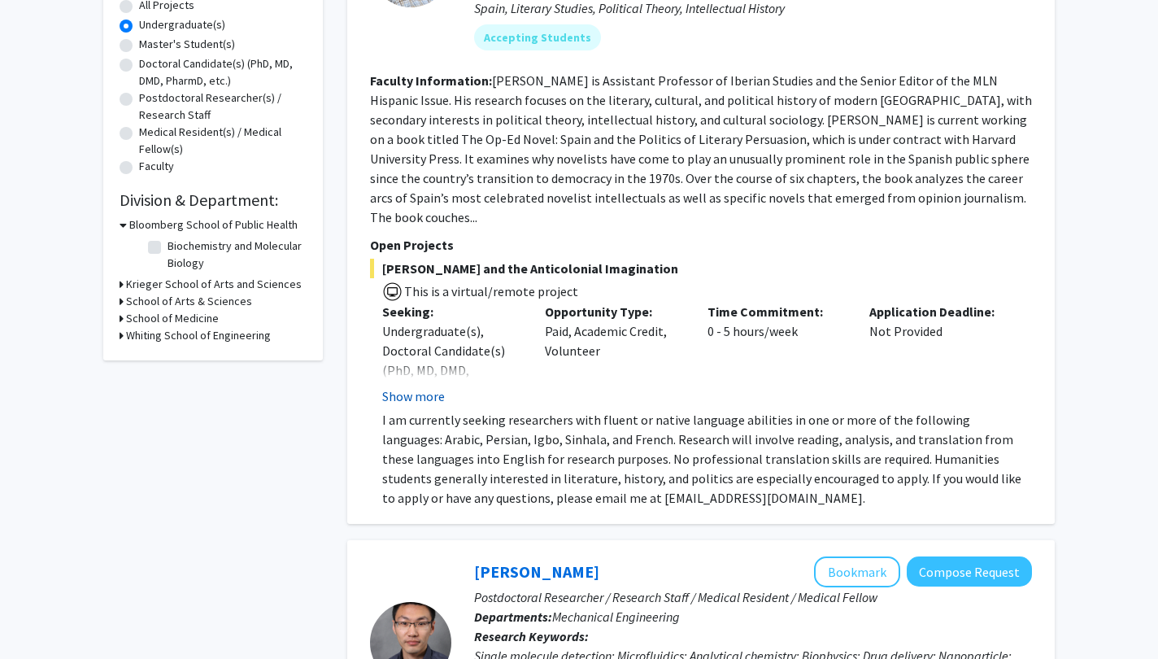
click at [421, 386] on button "Show more" at bounding box center [413, 396] width 63 height 20
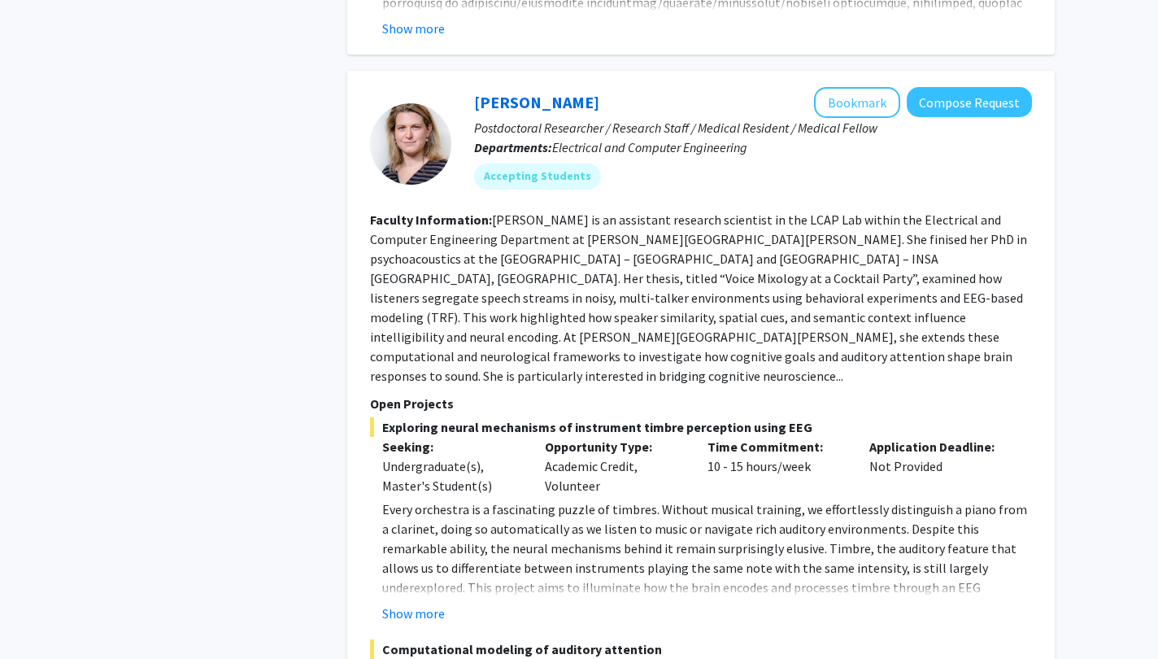
scroll to position [3693, 0]
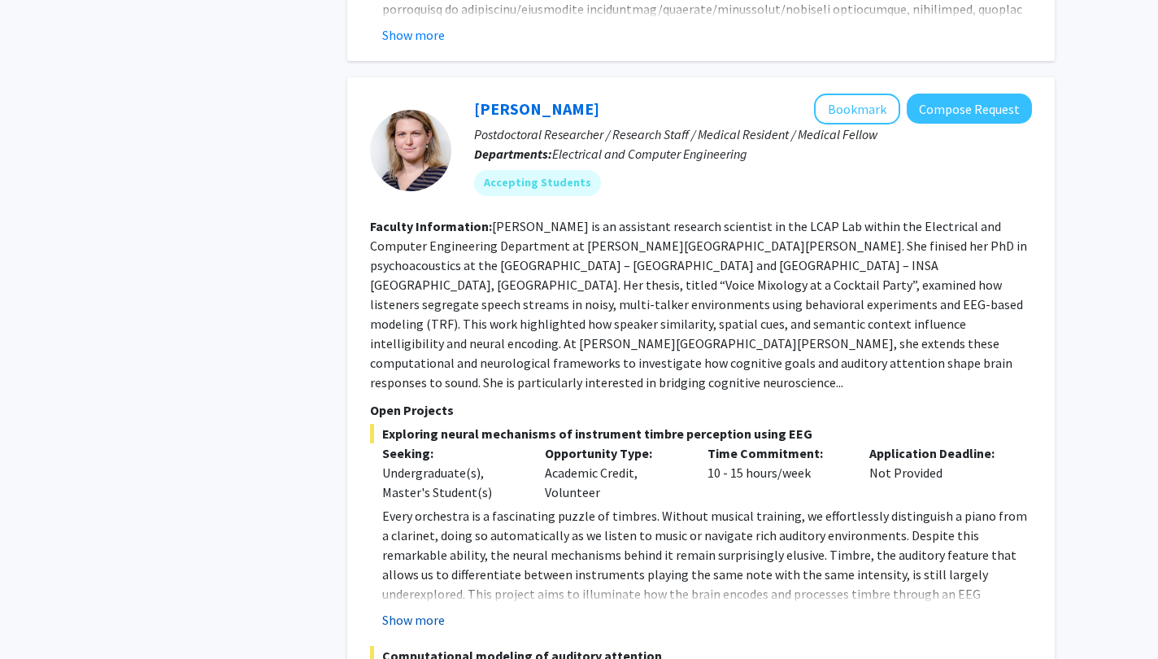
click at [414, 610] on button "Show more" at bounding box center [413, 620] width 63 height 20
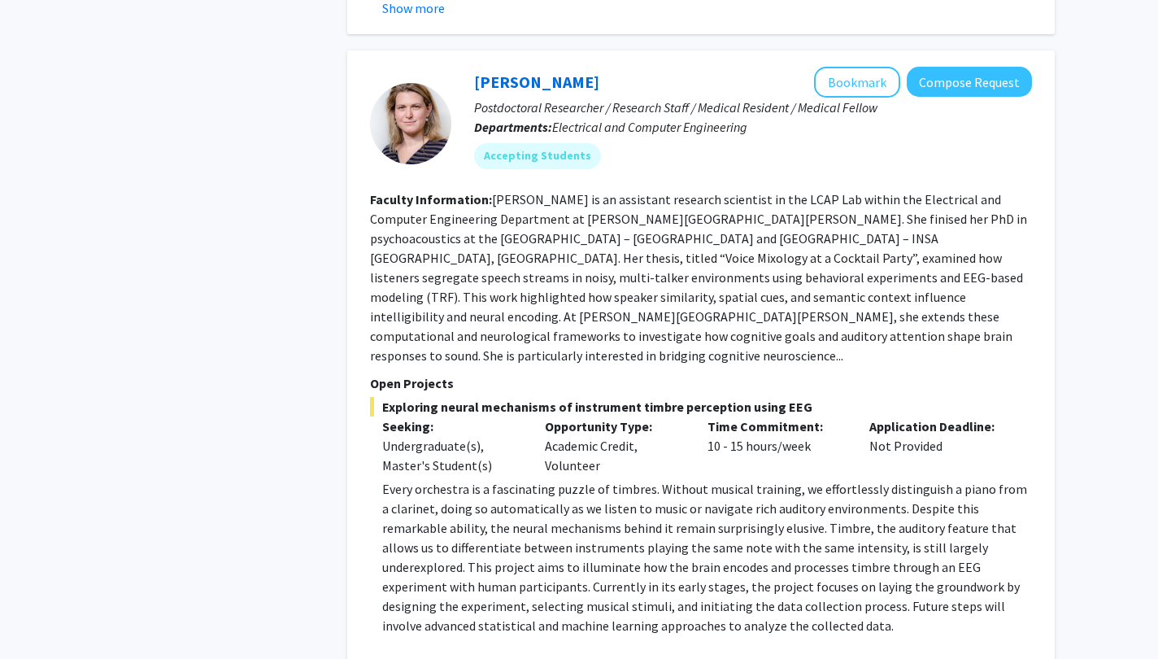
scroll to position [3596, 0]
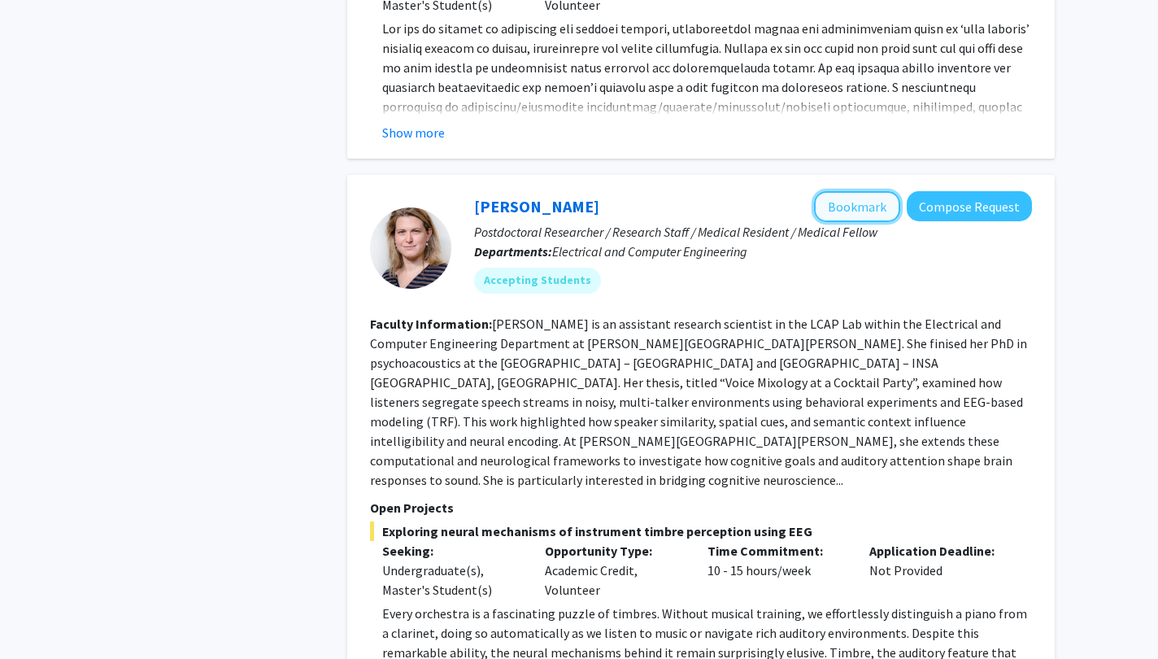
click at [868, 191] on button "Bookmark" at bounding box center [857, 206] width 86 height 31
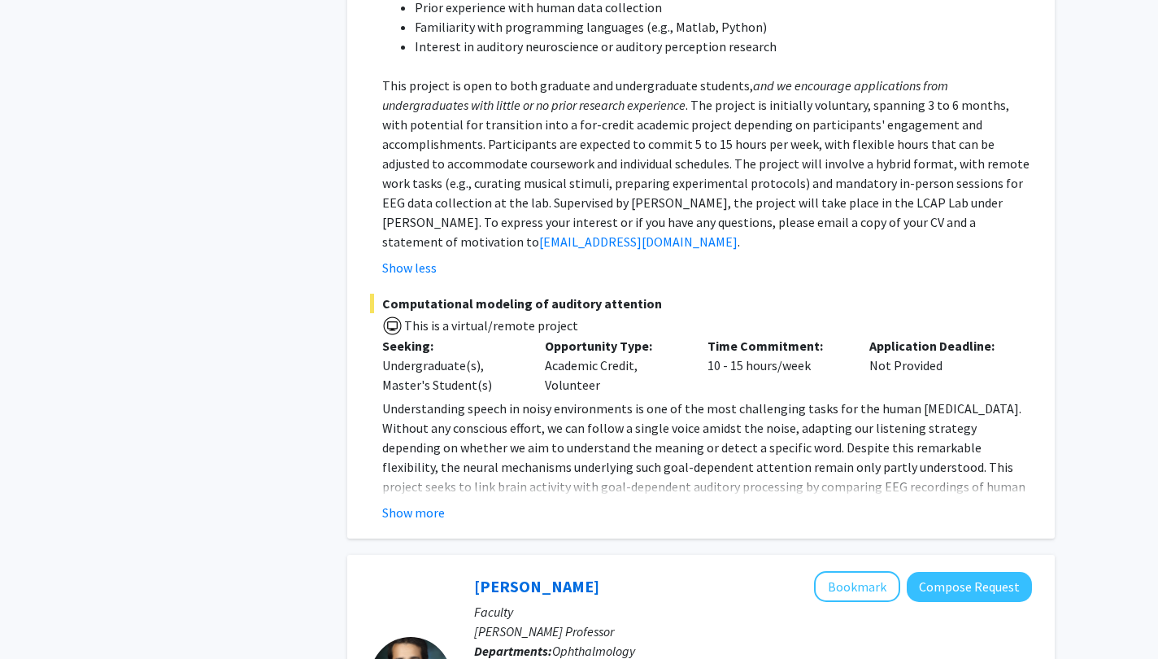
scroll to position [4554, 0]
click at [415, 402] on fg-read-more "Understanding speech in noisy environments is one of the most challenging tasks…" at bounding box center [701, 460] width 662 height 124
click at [425, 502] on button "Show more" at bounding box center [413, 512] width 63 height 20
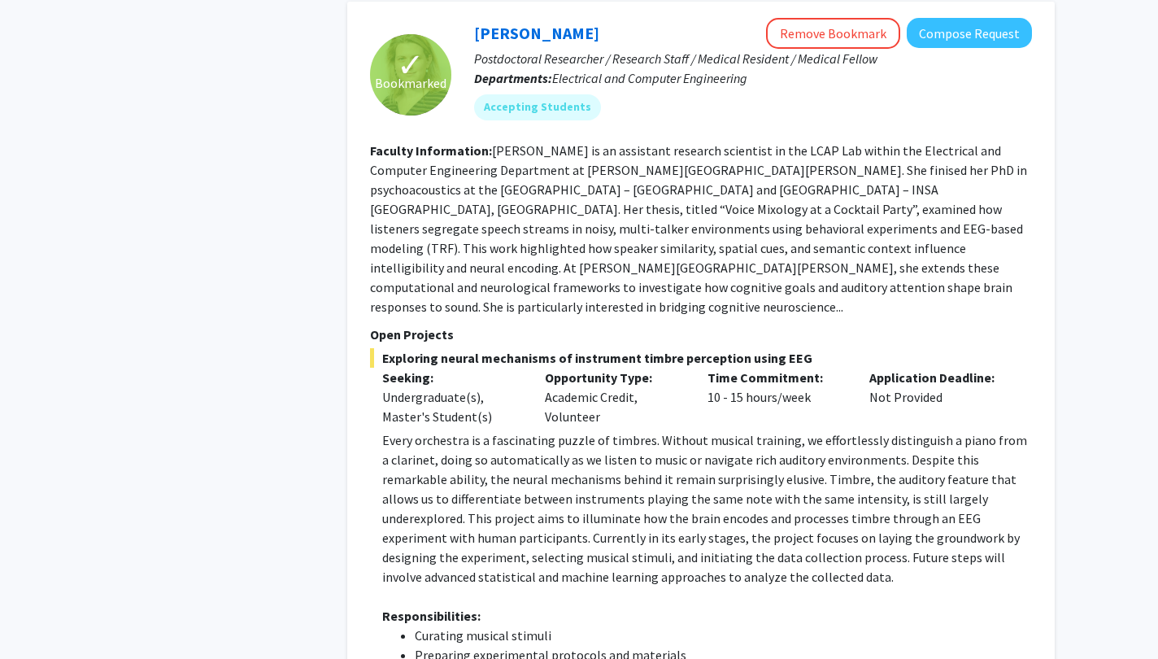
scroll to position [3770, 0]
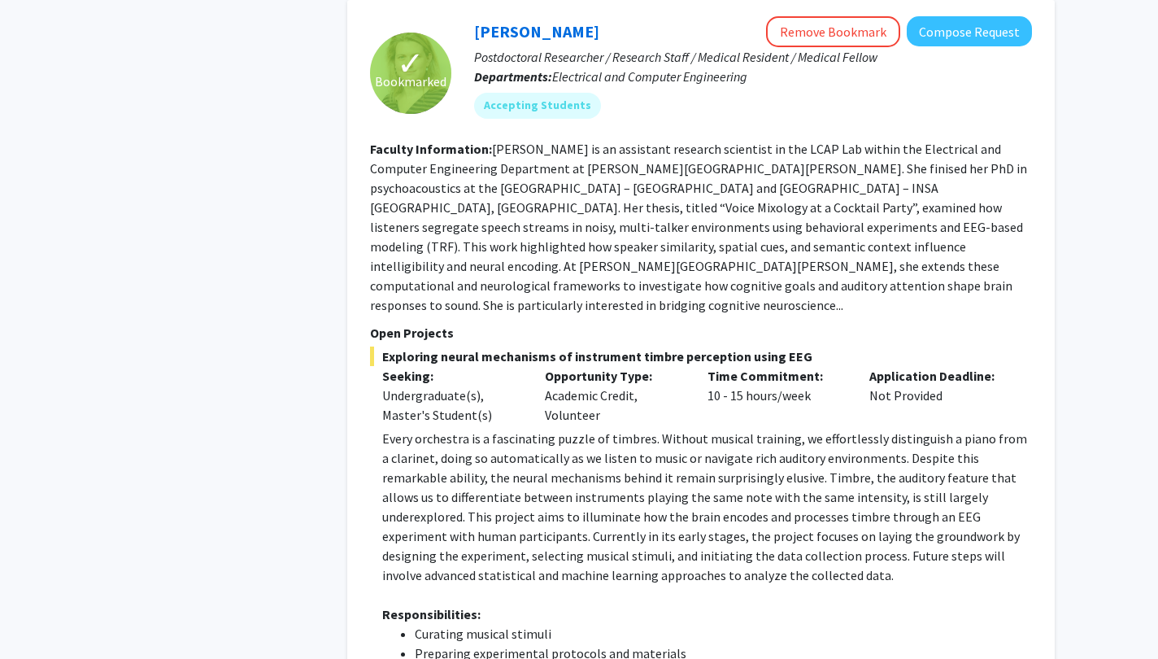
click at [481, 429] on p "Every orchestra is a fascinating puzzle of timbres. Without musical training, w…" at bounding box center [707, 507] width 650 height 156
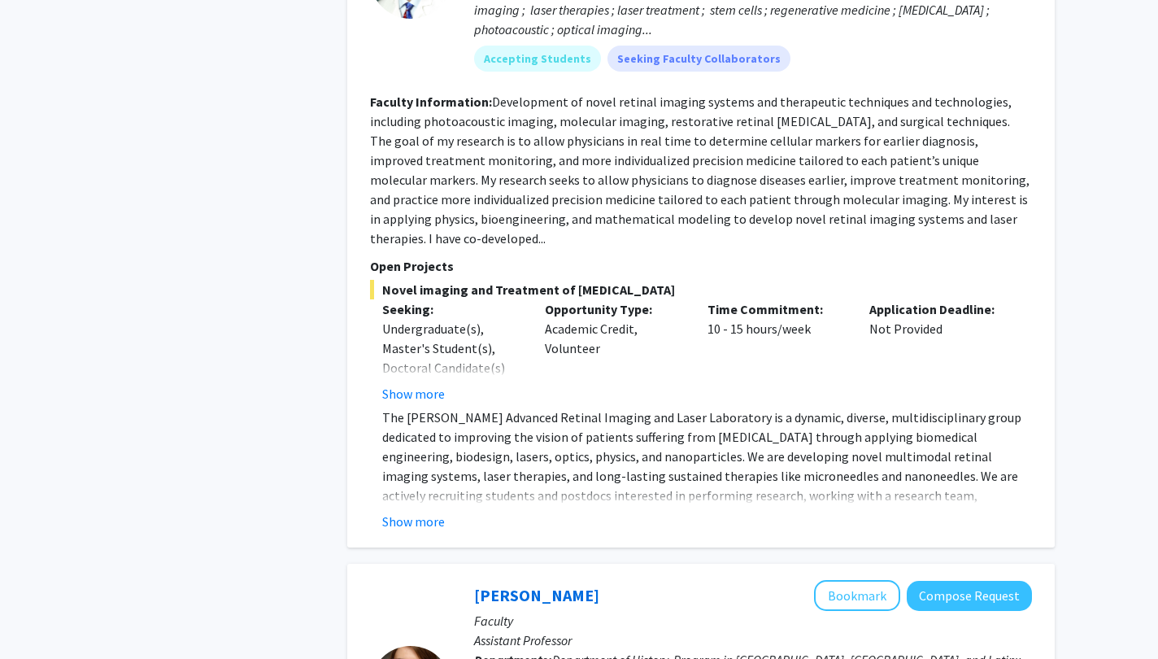
scroll to position [5753, 0]
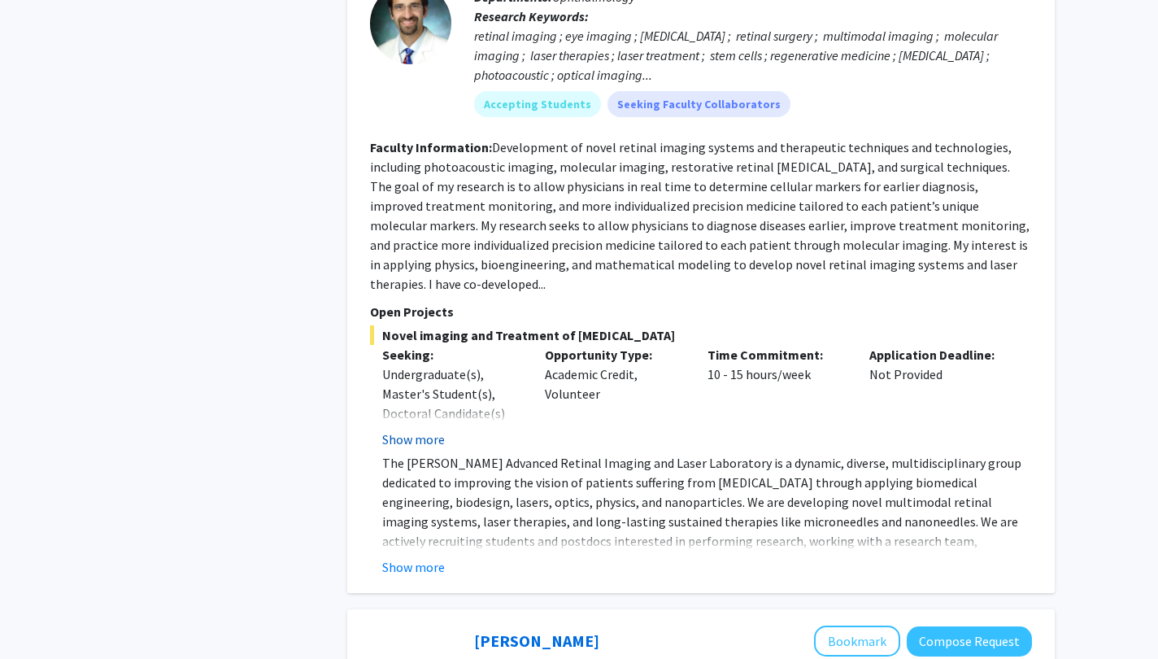
click at [439, 429] on button "Show more" at bounding box center [413, 439] width 63 height 20
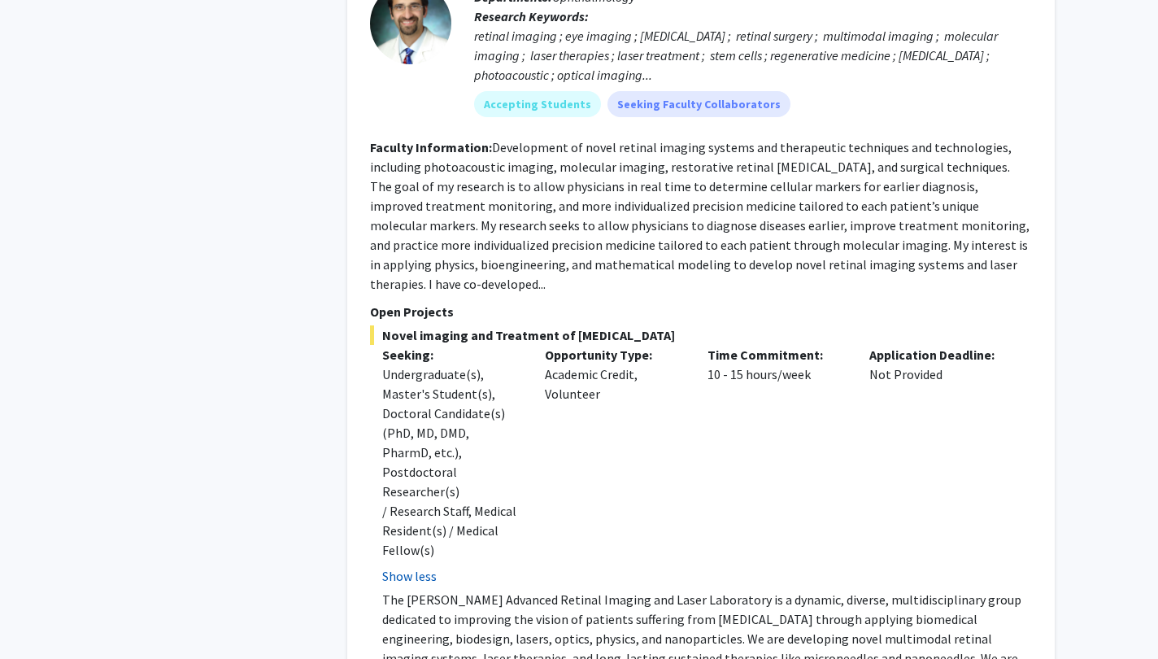
click at [425, 566] on button "Show less" at bounding box center [409, 576] width 54 height 20
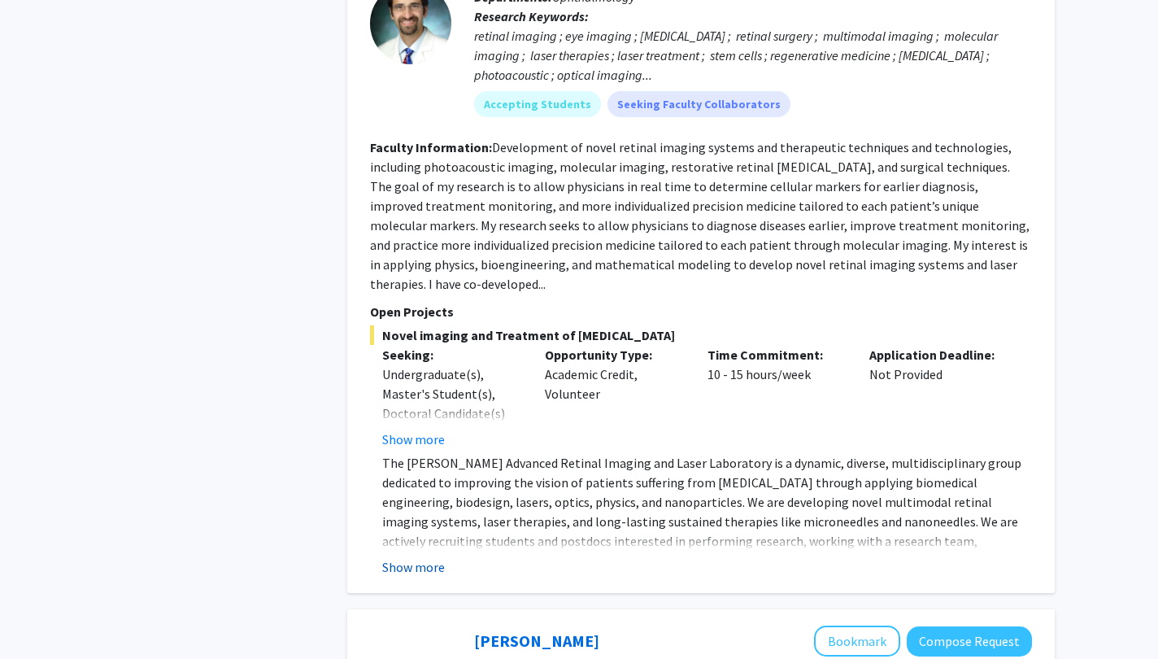
click at [420, 557] on button "Show more" at bounding box center [413, 567] width 63 height 20
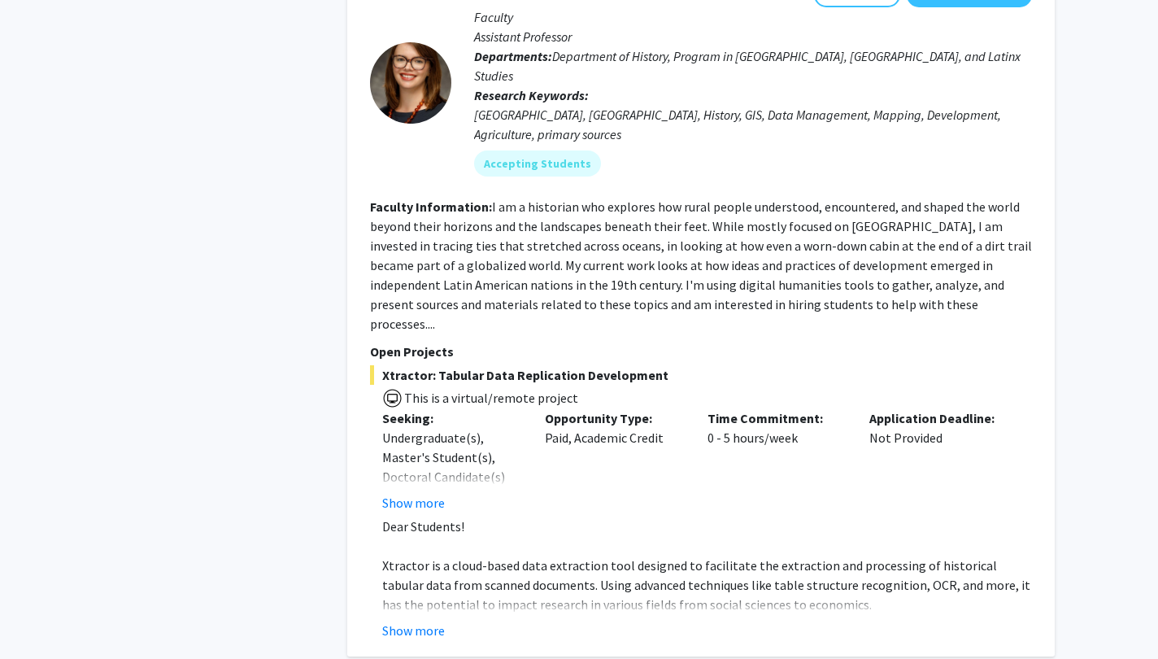
scroll to position [6462, 0]
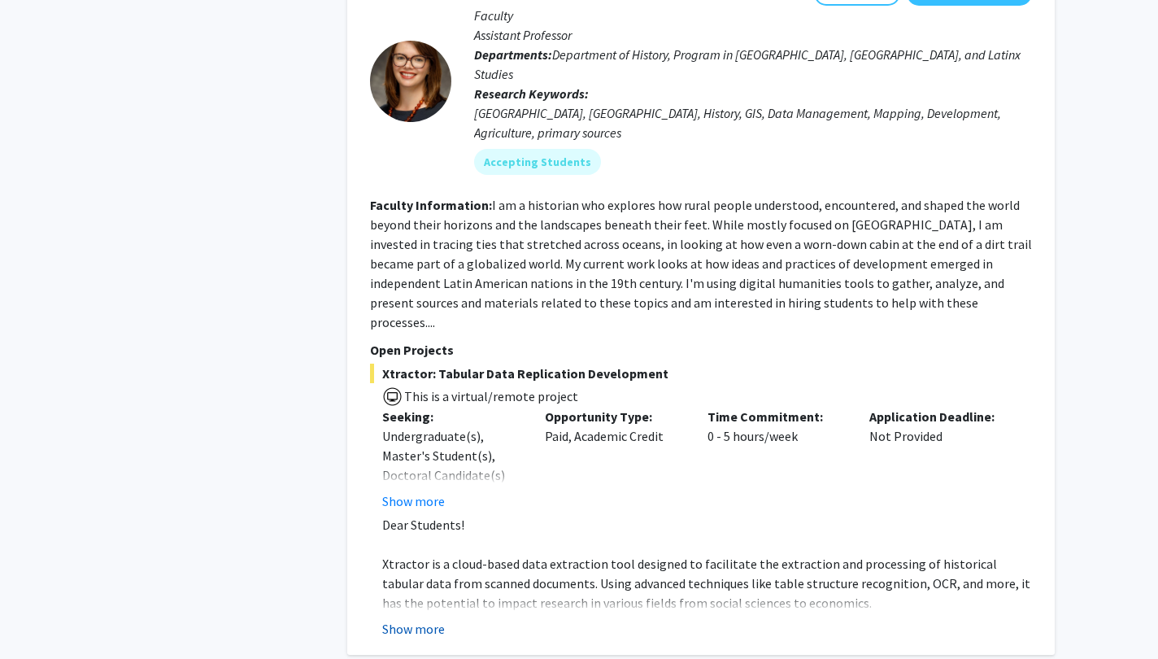
click at [432, 619] on button "Show more" at bounding box center [413, 629] width 63 height 20
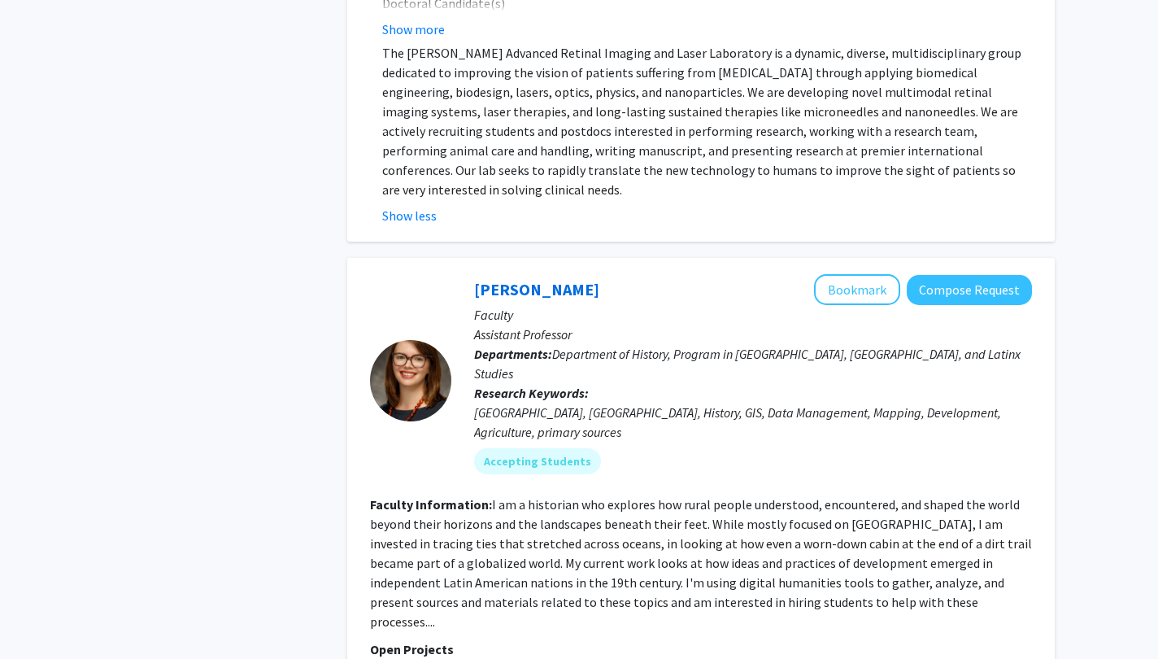
scroll to position [6161, 0]
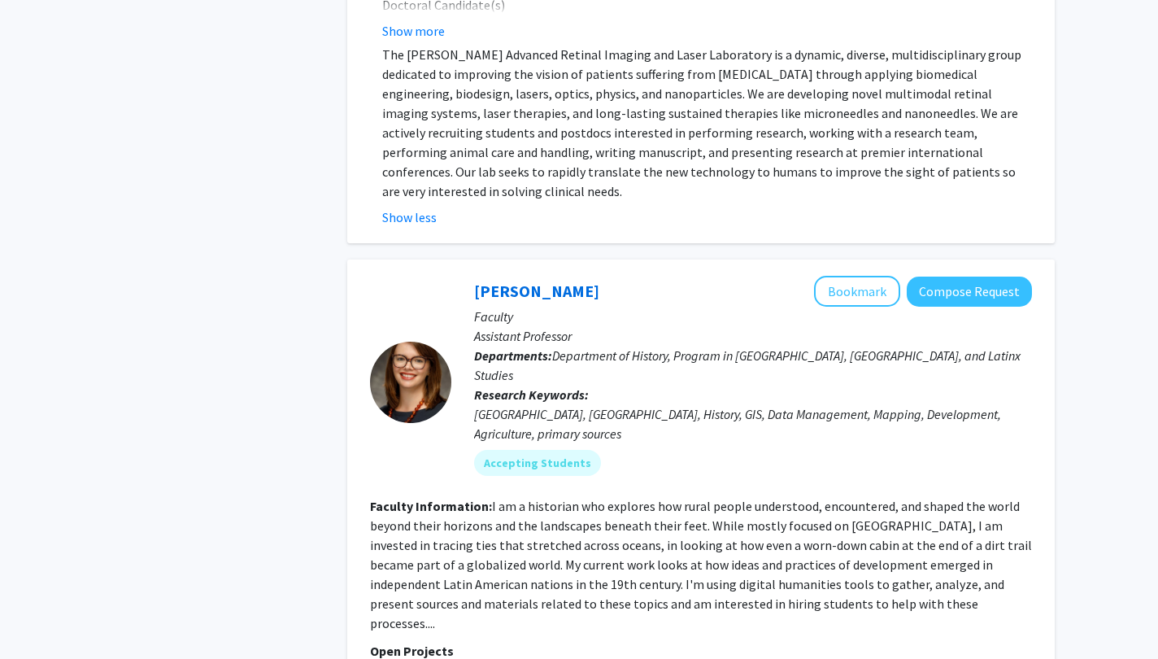
click at [856, 276] on button "Bookmark" at bounding box center [857, 291] width 86 height 31
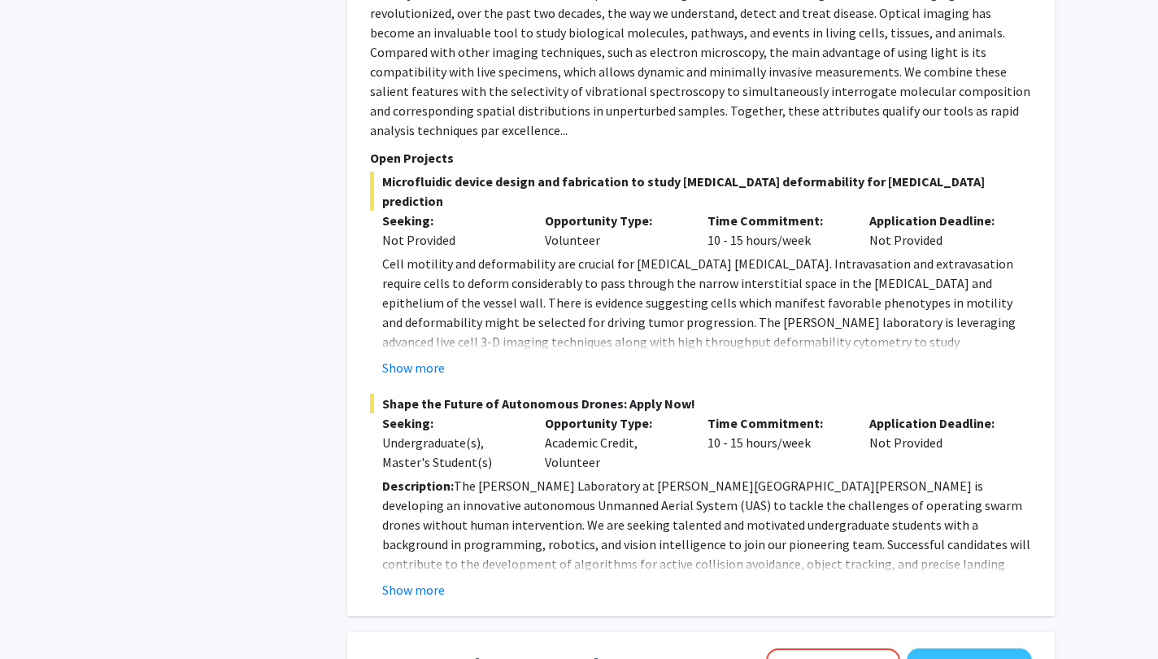
scroll to position [7838, 0]
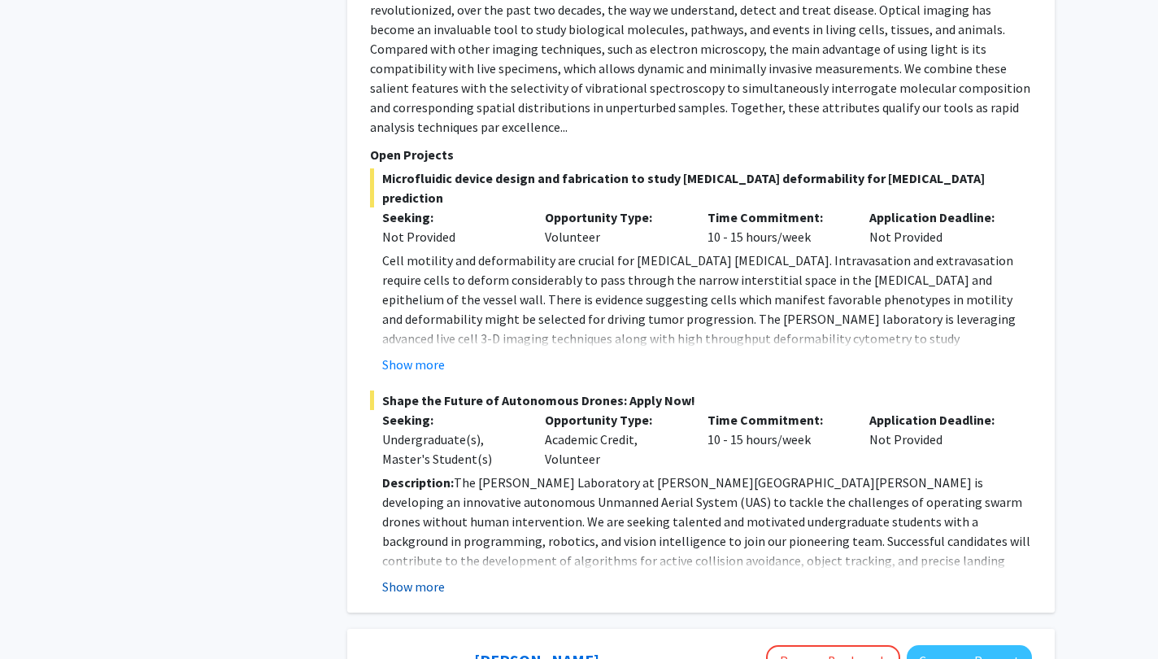
click at [430, 577] on button "Show more" at bounding box center [413, 587] width 63 height 20
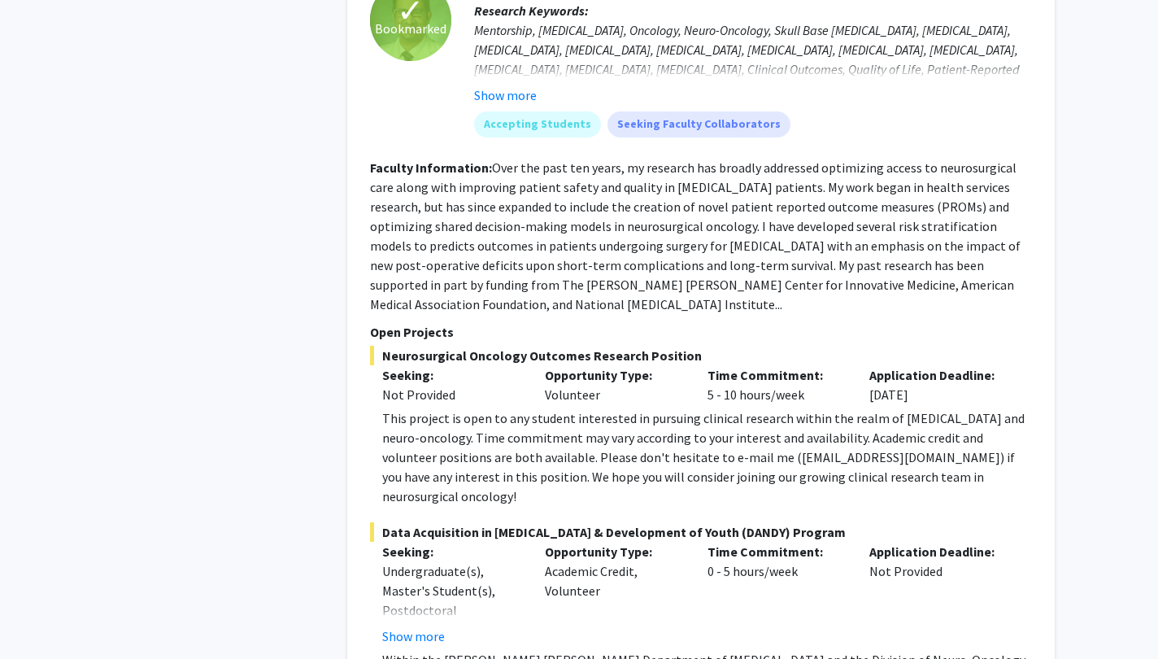
scroll to position [9081, 0]
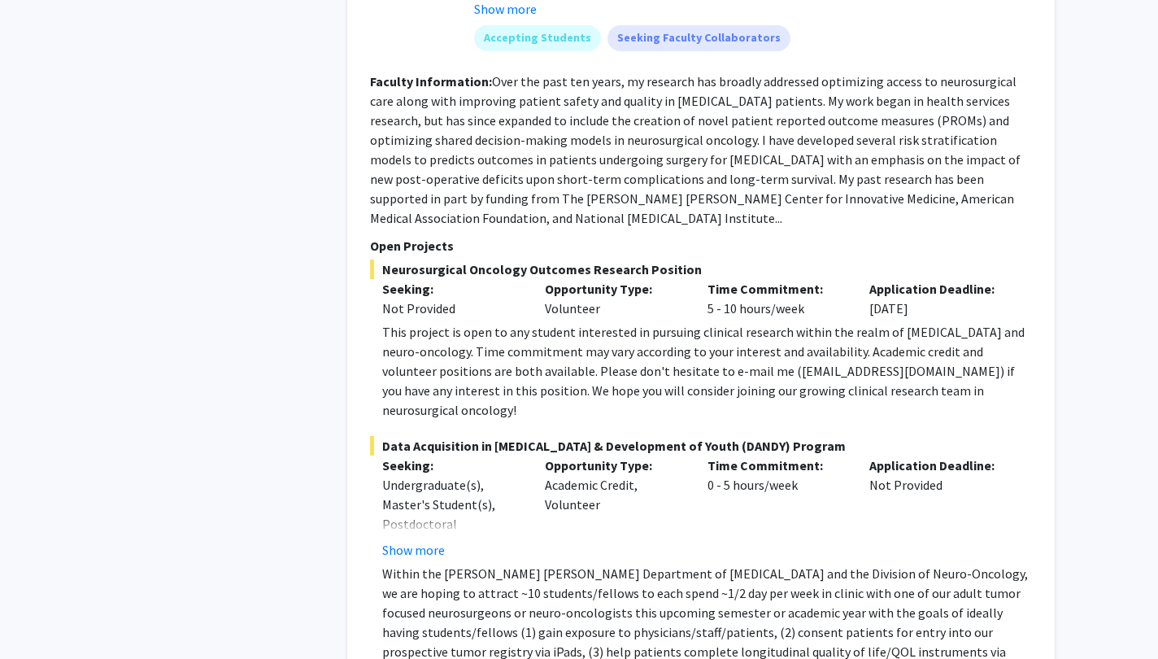
scroll to position [9164, 0]
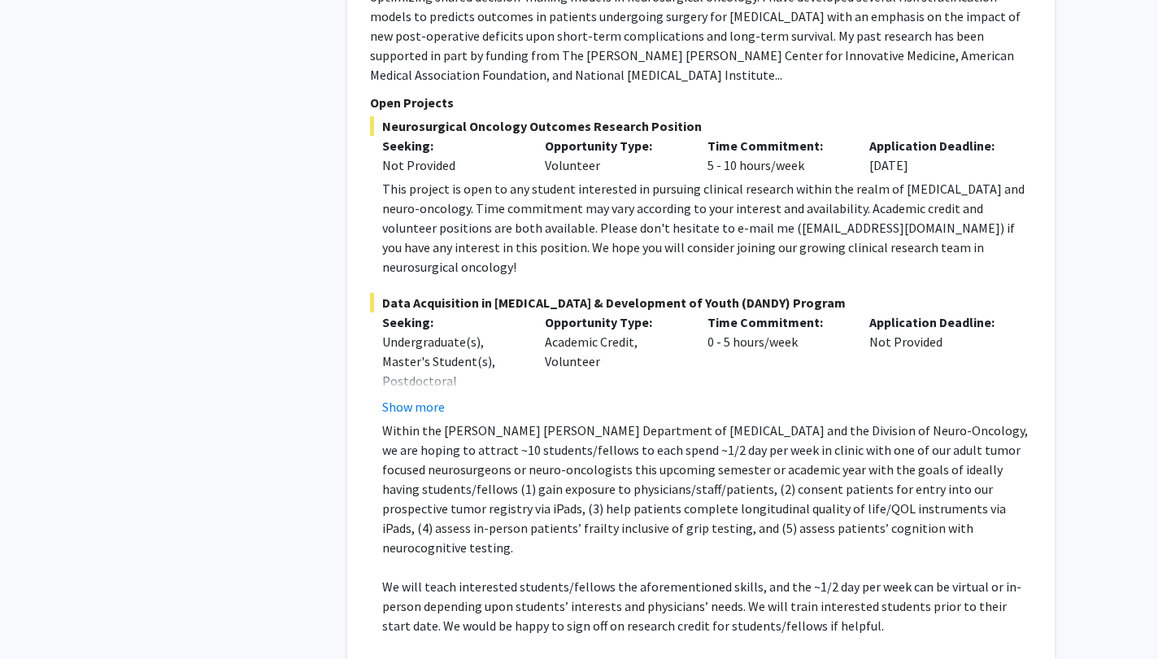
scroll to position [9312, 0]
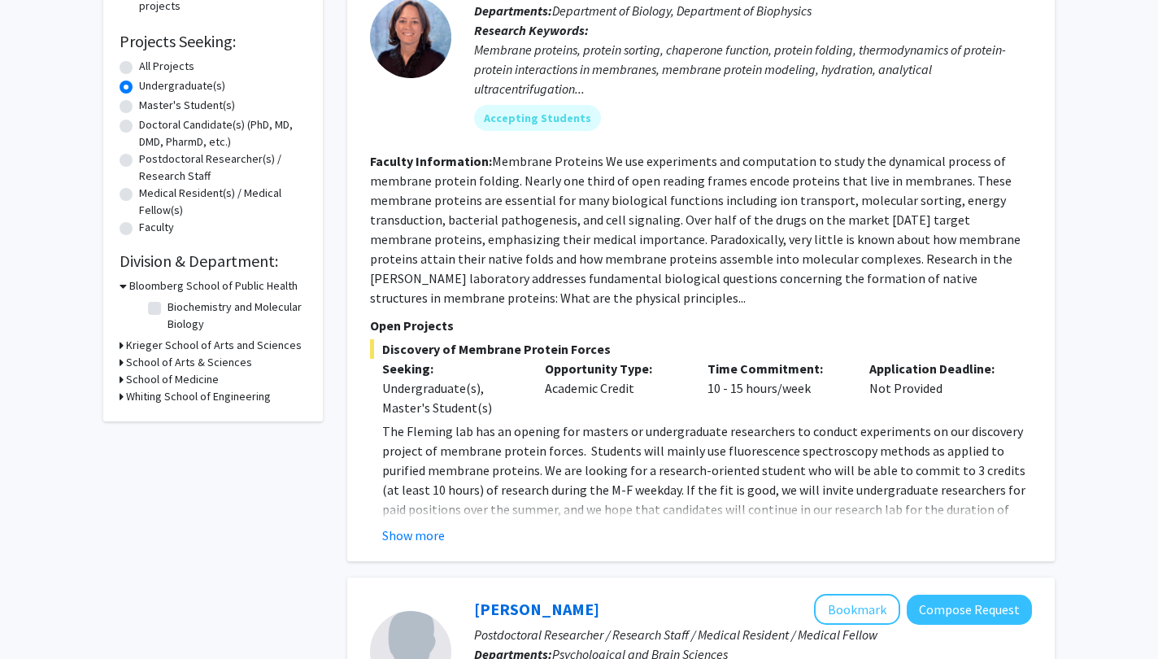
scroll to position [251, 0]
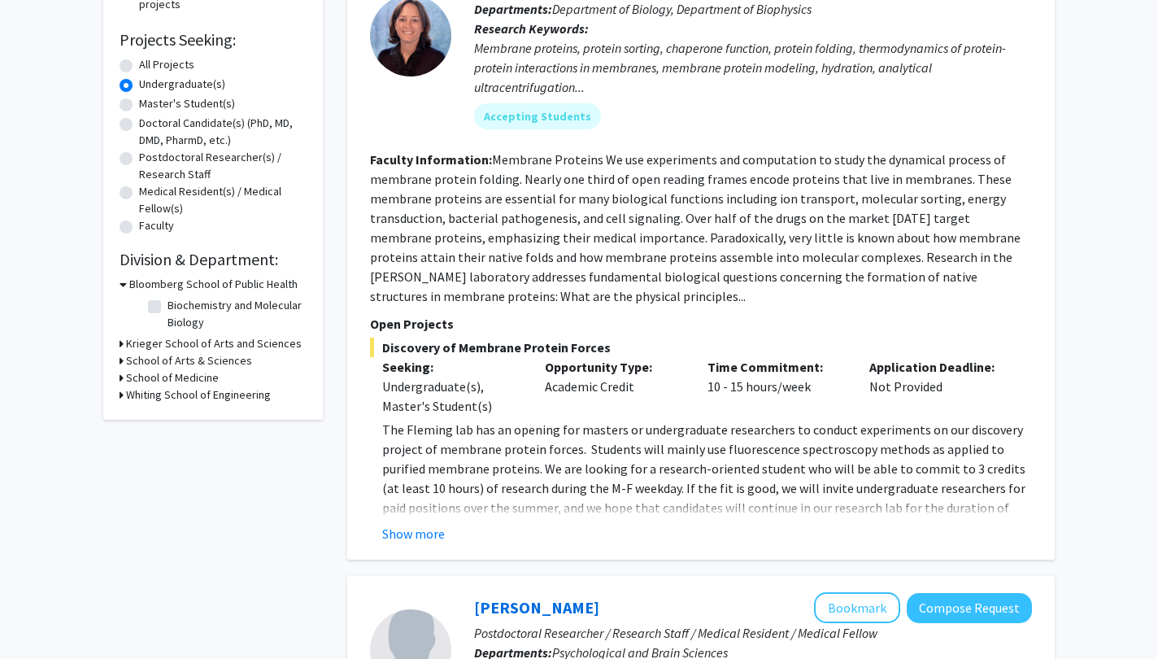
click at [433, 520] on fg-read-more "The Fleming lab has an opening for masters or undergraduate researchers to cond…" at bounding box center [701, 482] width 662 height 124
click at [431, 527] on button "Show more" at bounding box center [413, 534] width 63 height 20
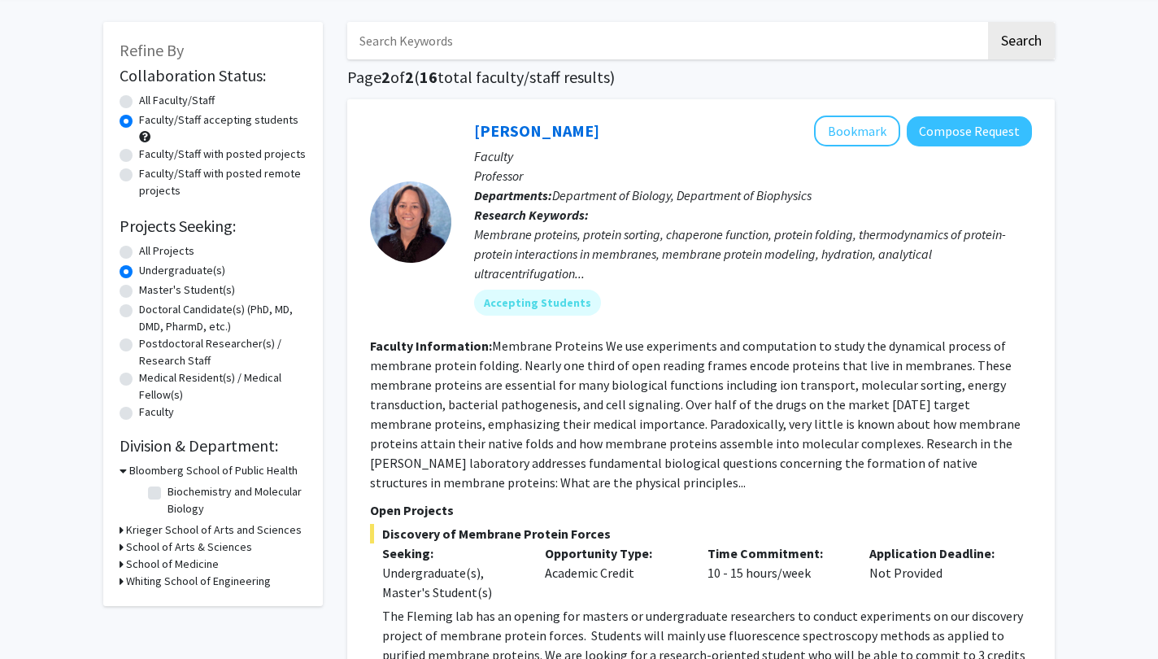
scroll to position [85, 0]
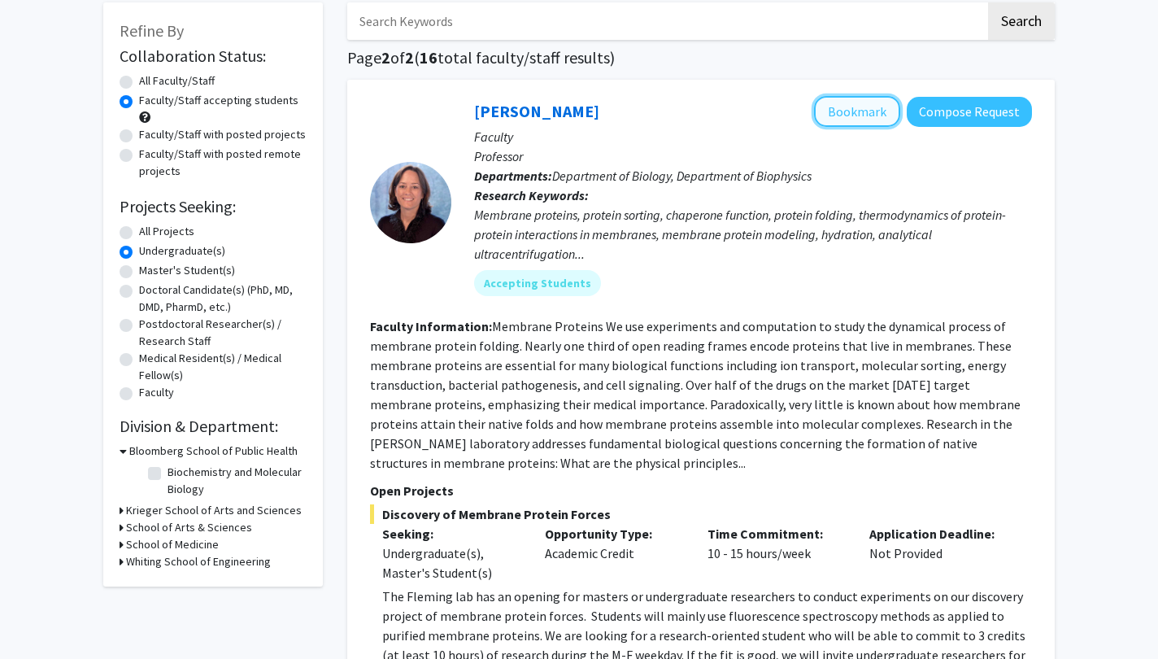
click at [845, 114] on button "Bookmark" at bounding box center [857, 111] width 86 height 31
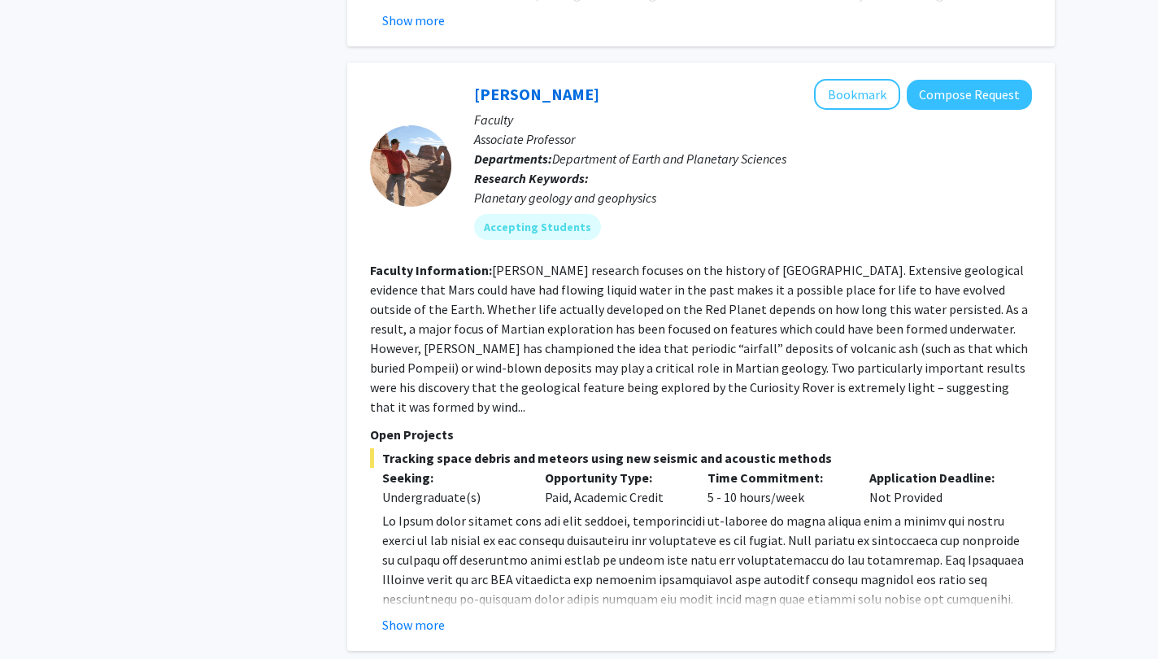
scroll to position [2042, 0]
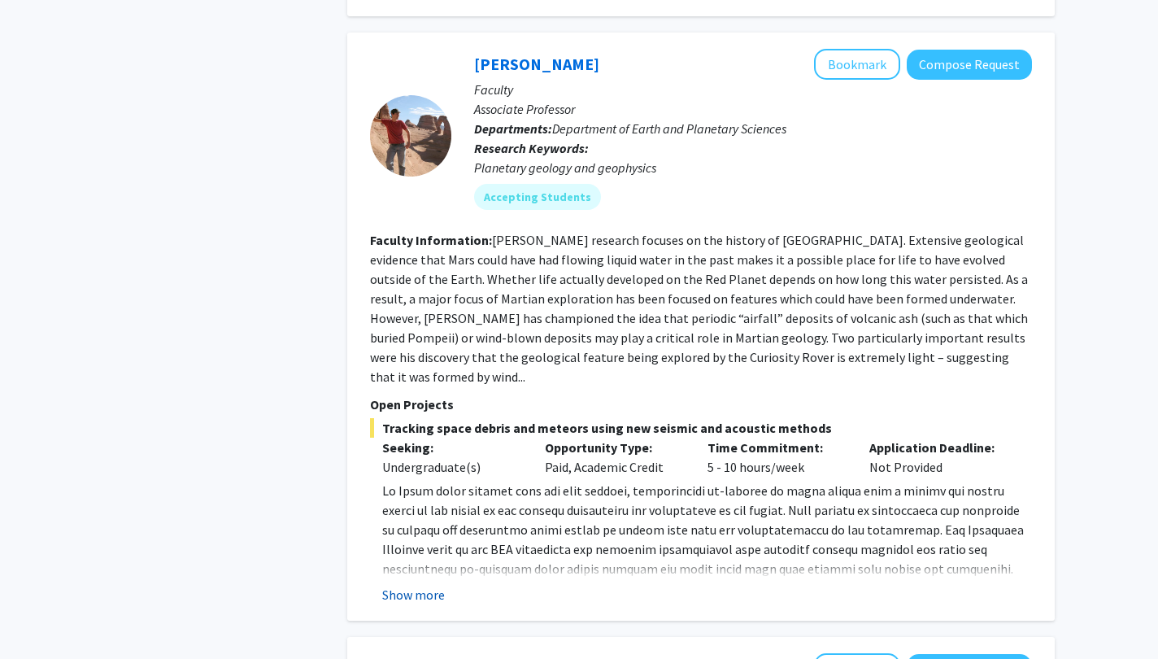
click at [422, 585] on button "Show more" at bounding box center [413, 595] width 63 height 20
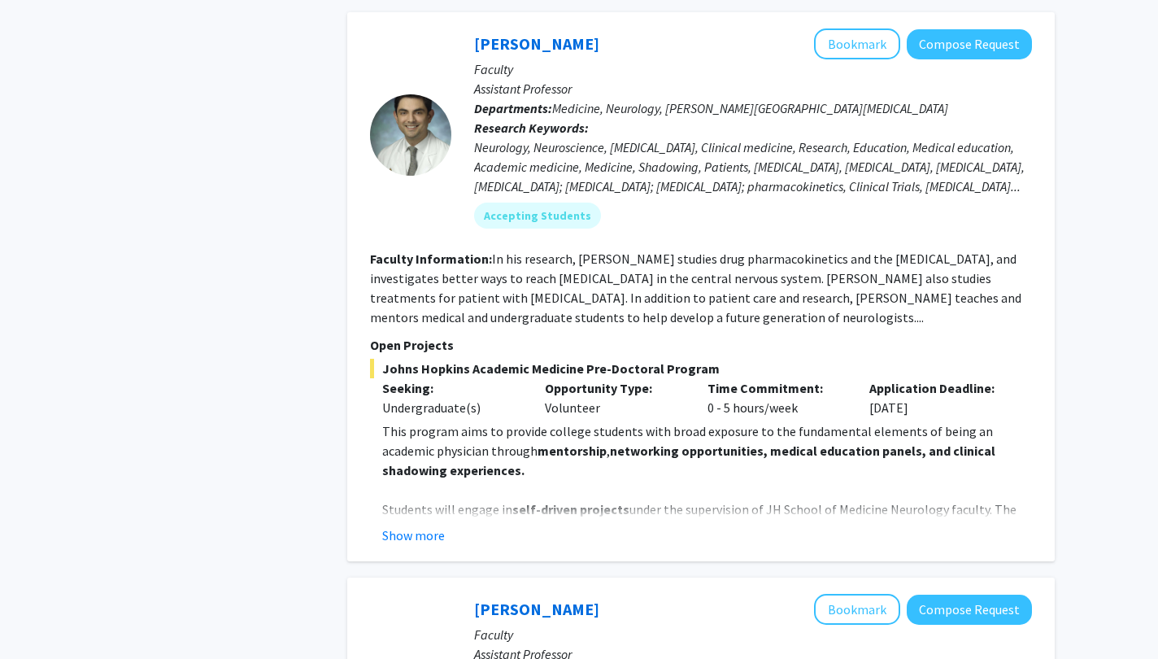
scroll to position [2785, 0]
click at [429, 525] on button "Show more" at bounding box center [413, 535] width 63 height 20
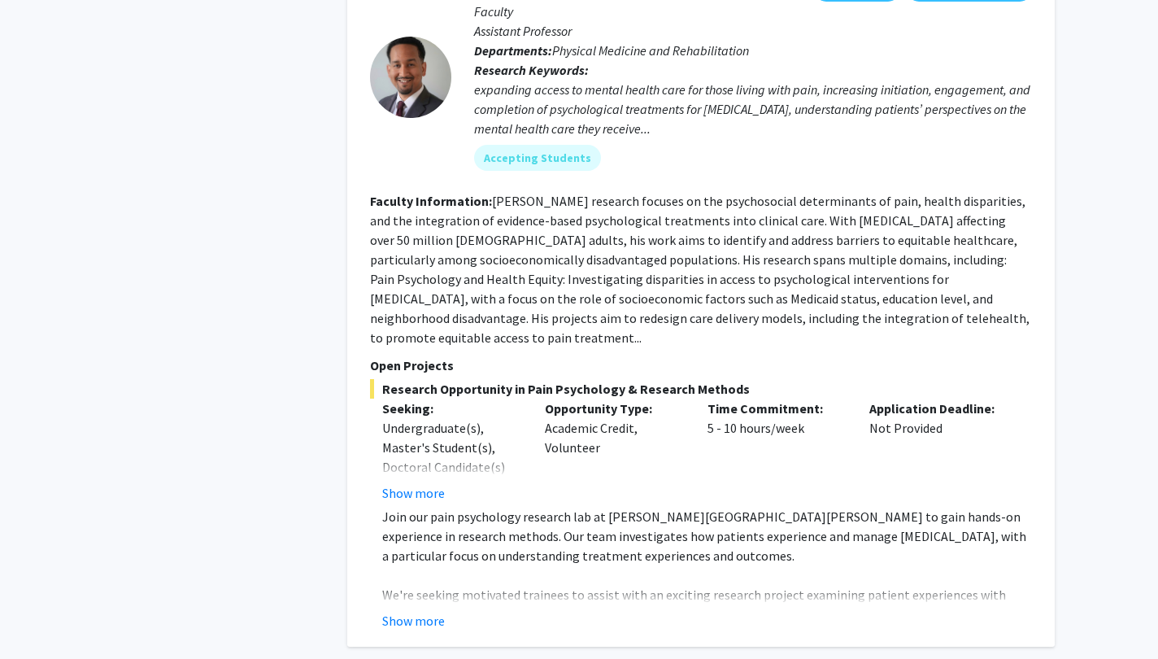
scroll to position [4091, 0]
click at [431, 610] on button "Show more" at bounding box center [413, 620] width 63 height 20
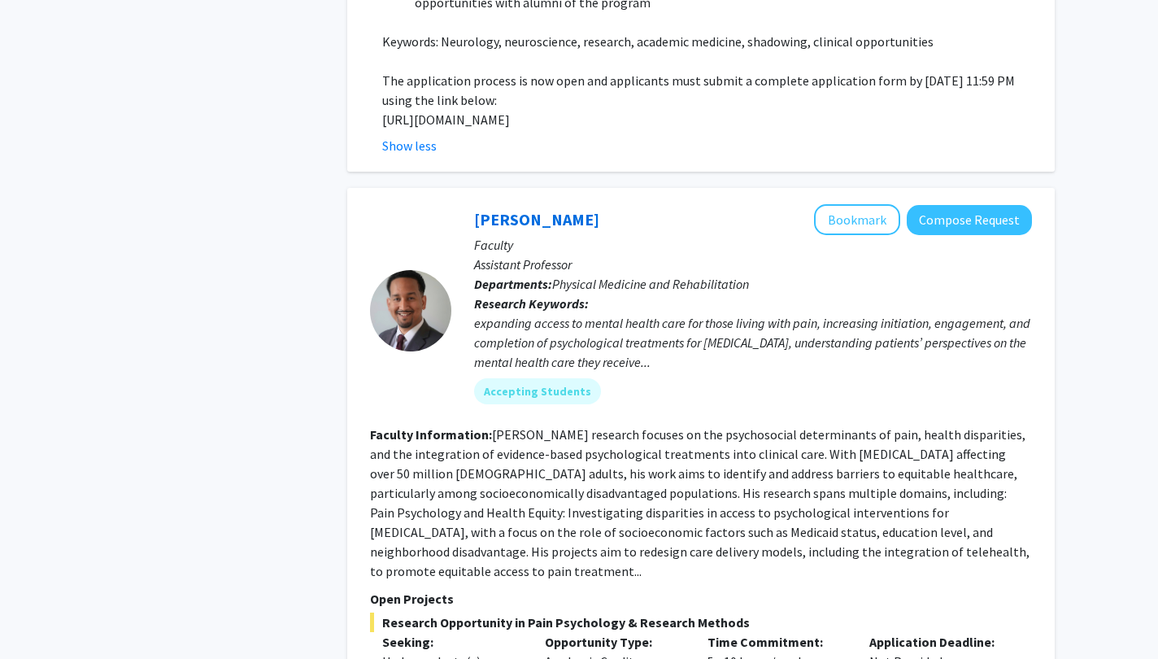
scroll to position [3858, 0]
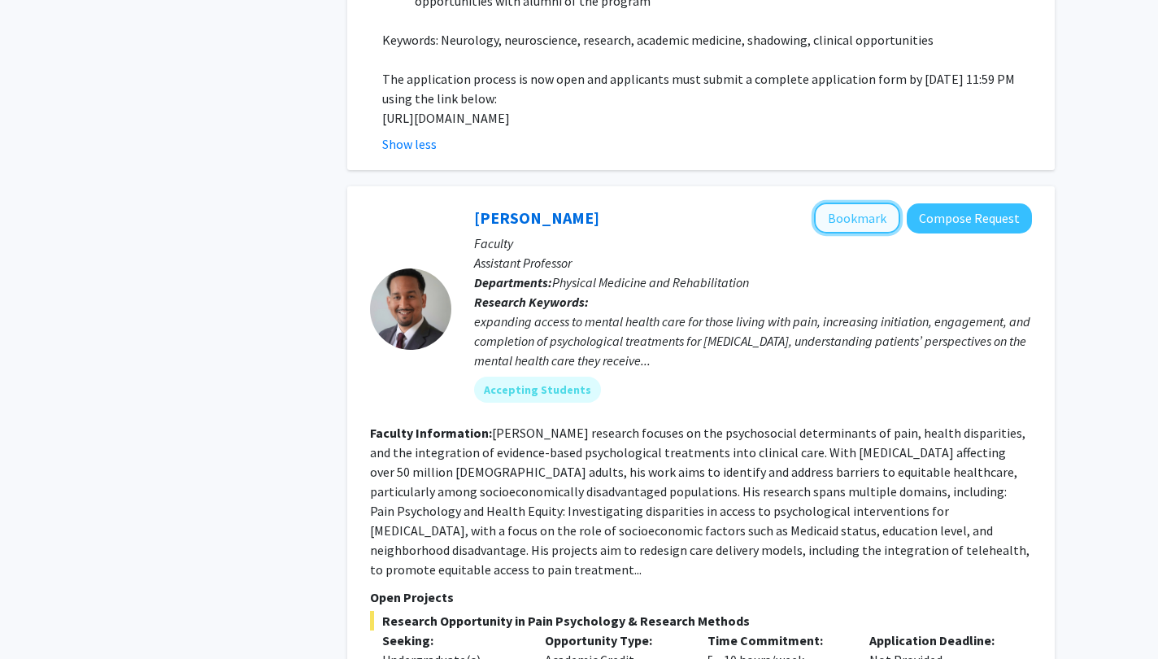
click at [832, 203] on button "Bookmark" at bounding box center [857, 218] width 86 height 31
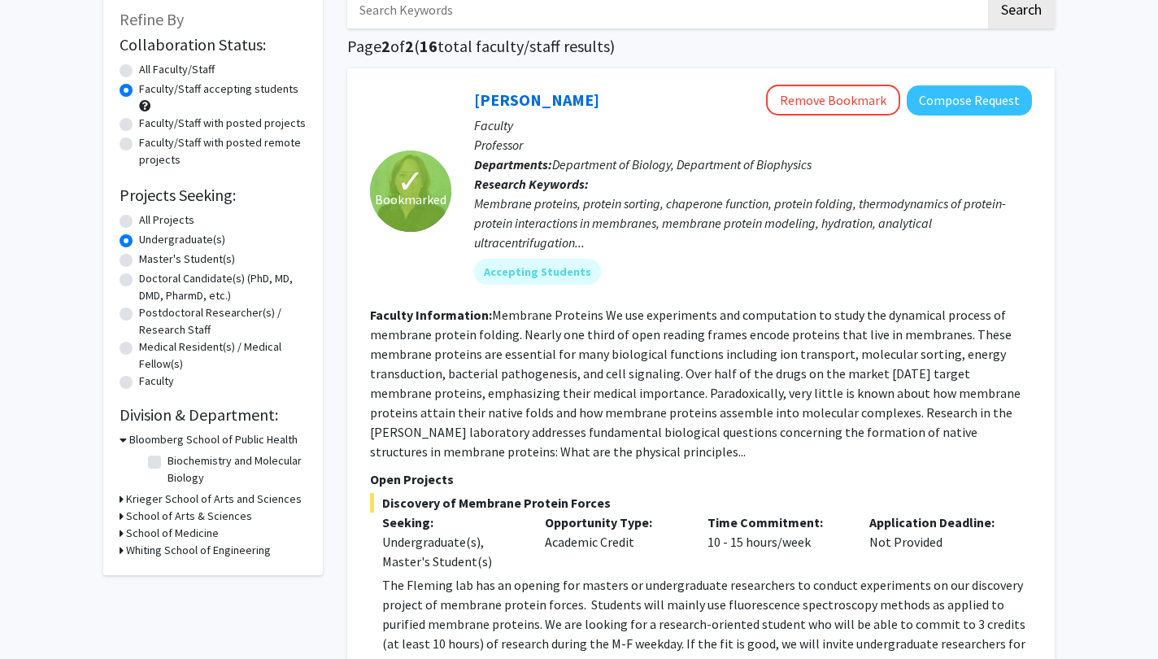
scroll to position [0, 0]
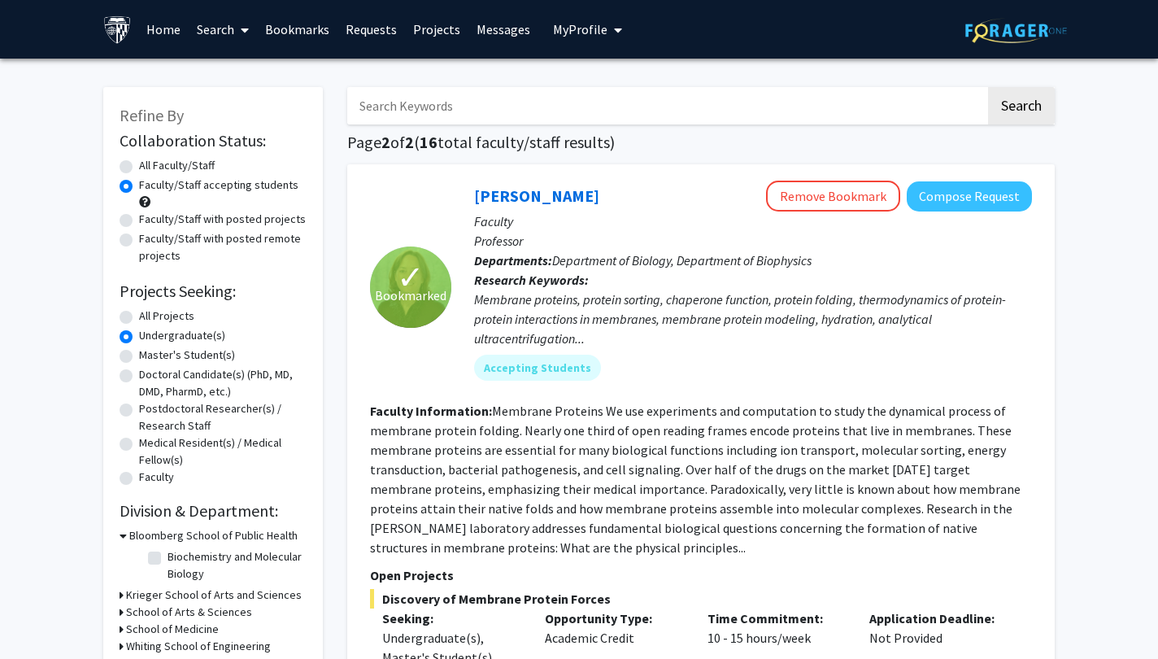
click at [316, 28] on link "Bookmarks" at bounding box center [297, 29] width 81 height 57
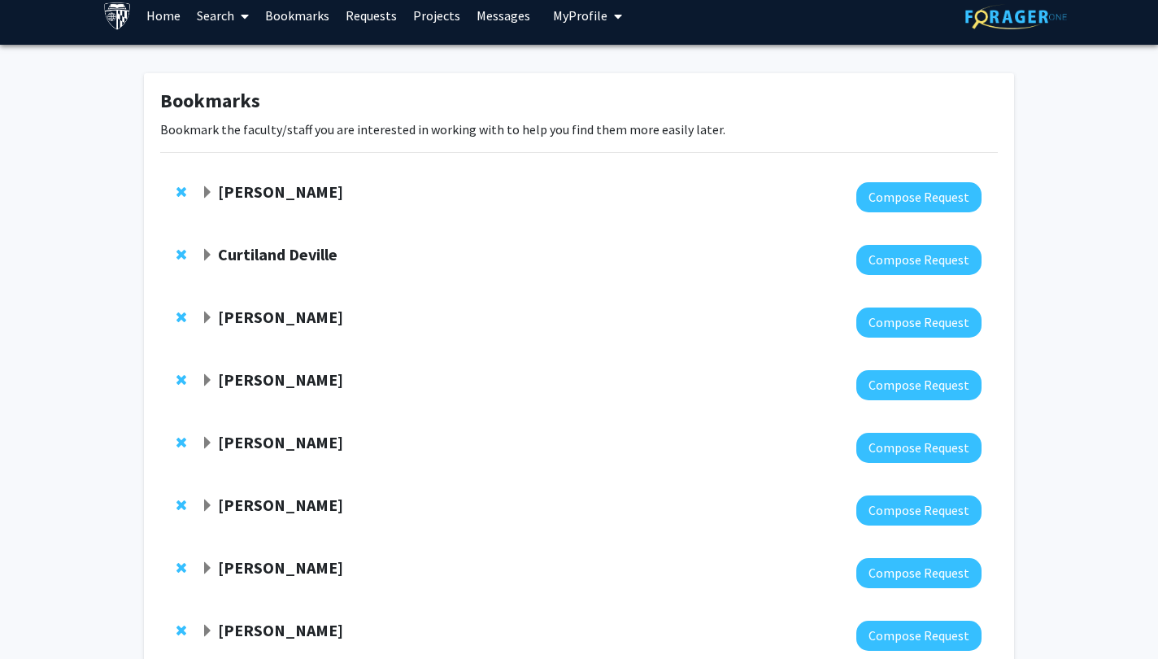
scroll to position [16, 0]
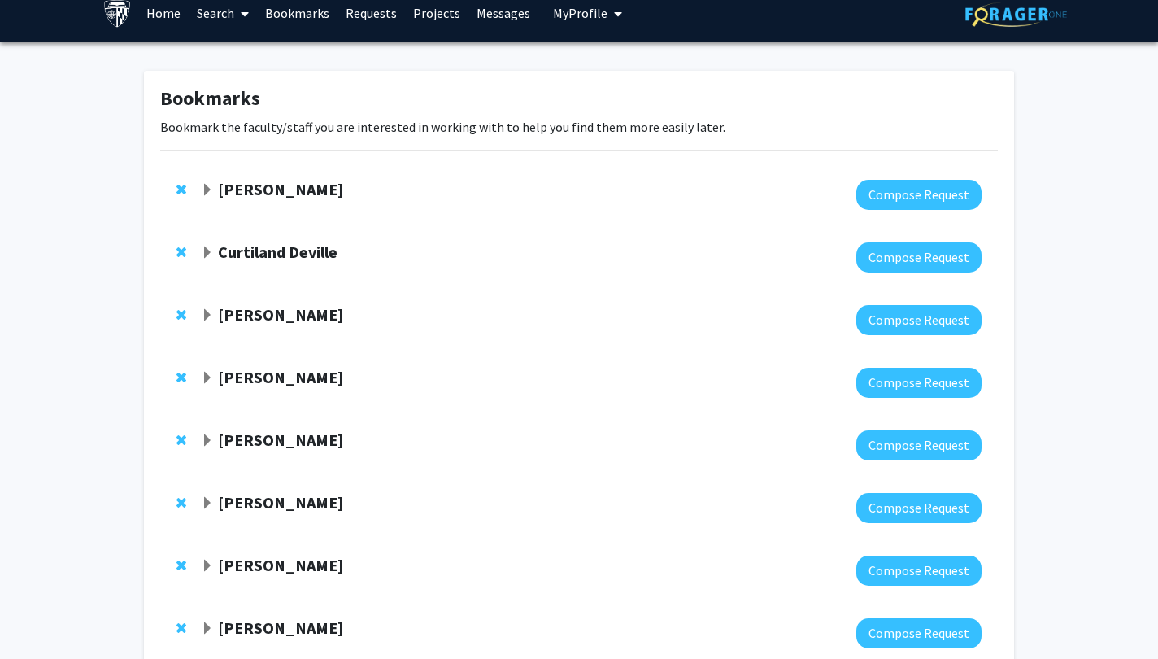
click at [323, 257] on strong "Curtiland Deville" at bounding box center [278, 252] width 120 height 20
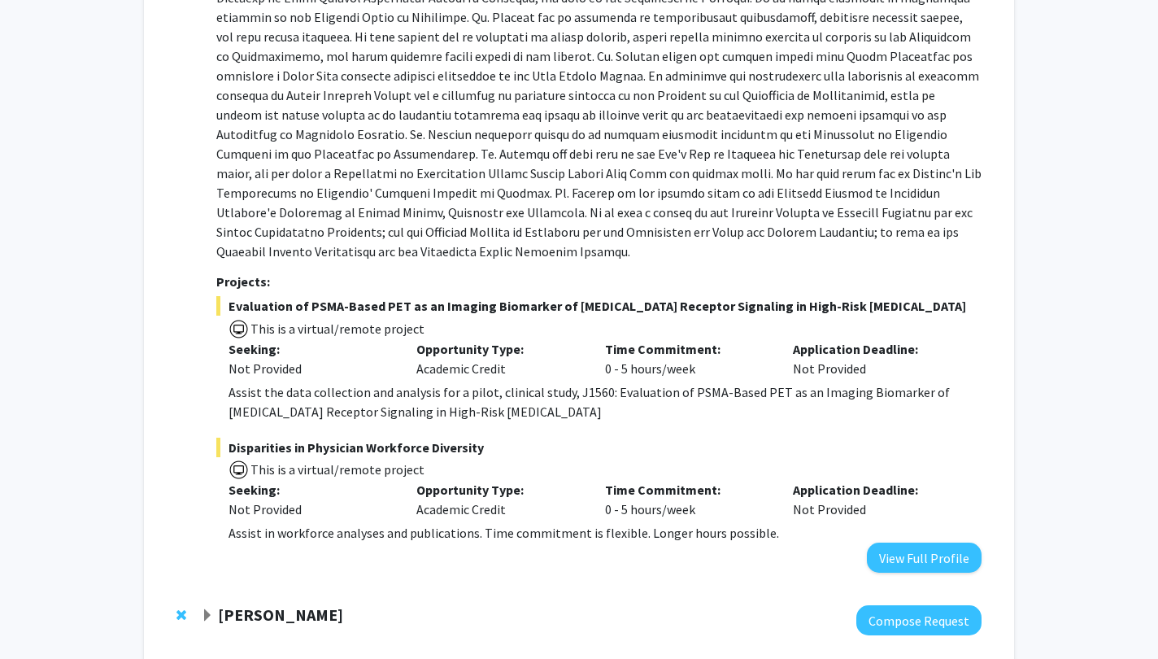
scroll to position [392, 0]
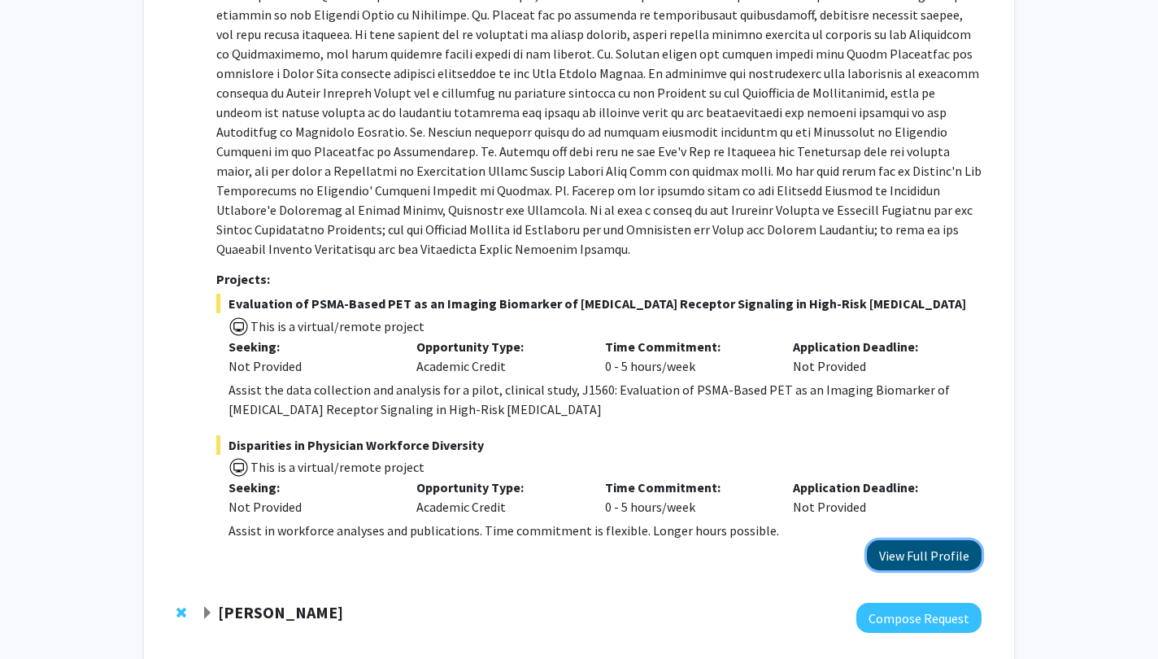
click at [904, 540] on button "View Full Profile" at bounding box center [924, 555] width 115 height 30
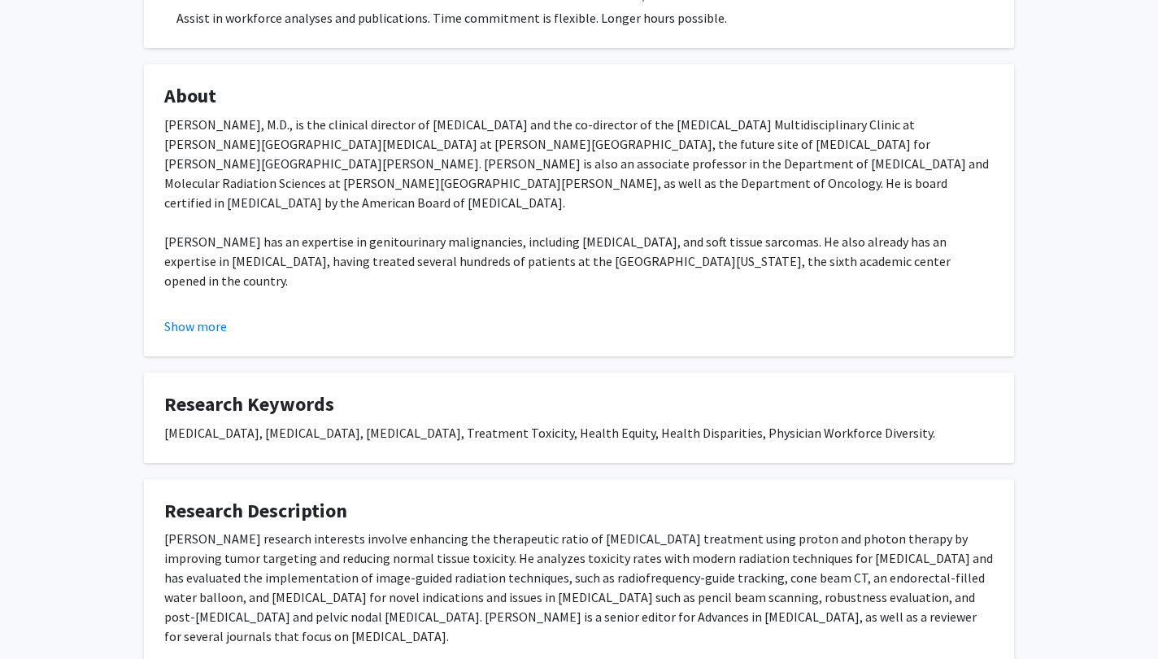
scroll to position [568, 0]
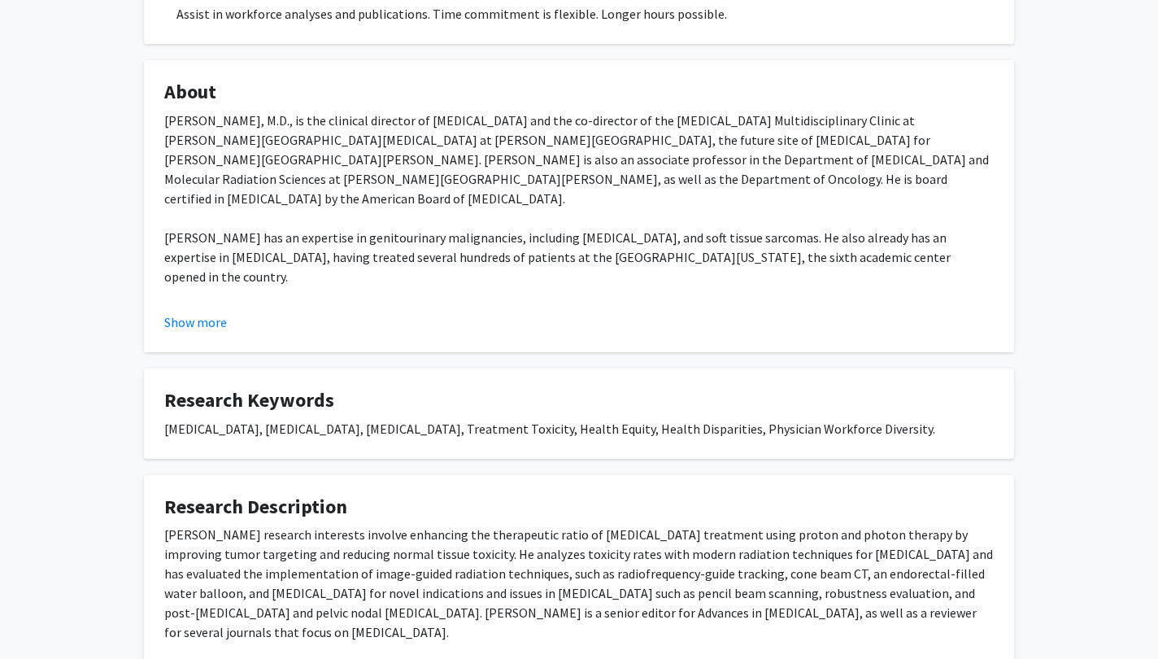
click at [203, 310] on fg-read-more "[PERSON_NAME], M.D., is the clinical director of [MEDICAL_DATA] and the co-dire…" at bounding box center [579, 221] width 830 height 221
click at [204, 324] on button "Show more" at bounding box center [195, 322] width 63 height 20
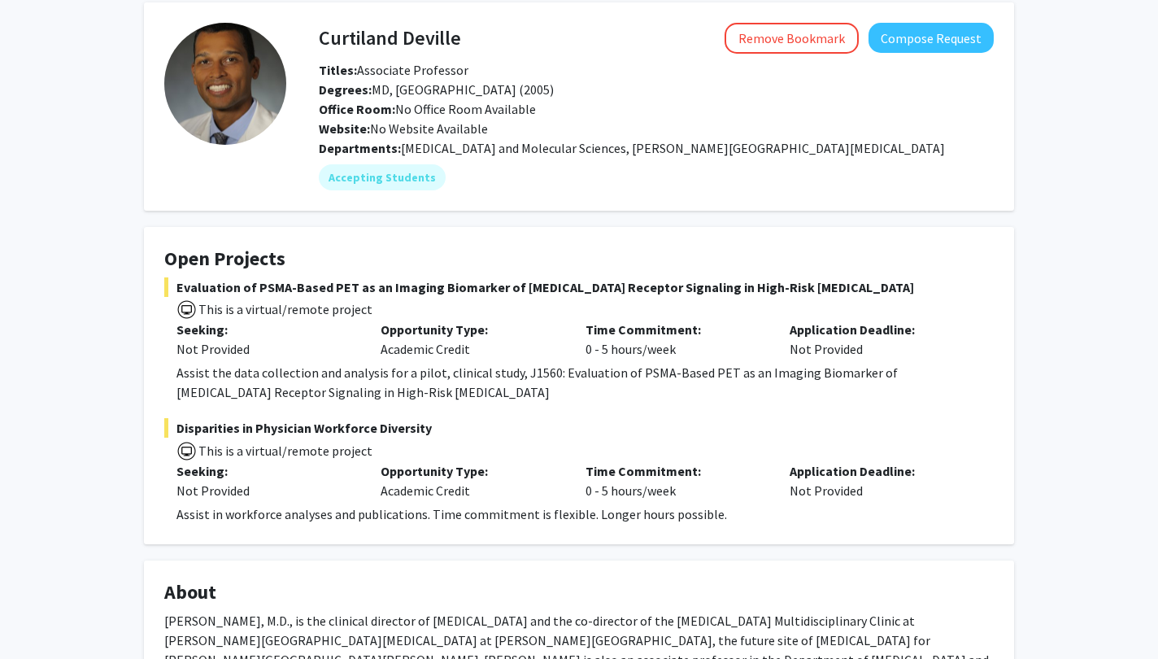
scroll to position [0, 0]
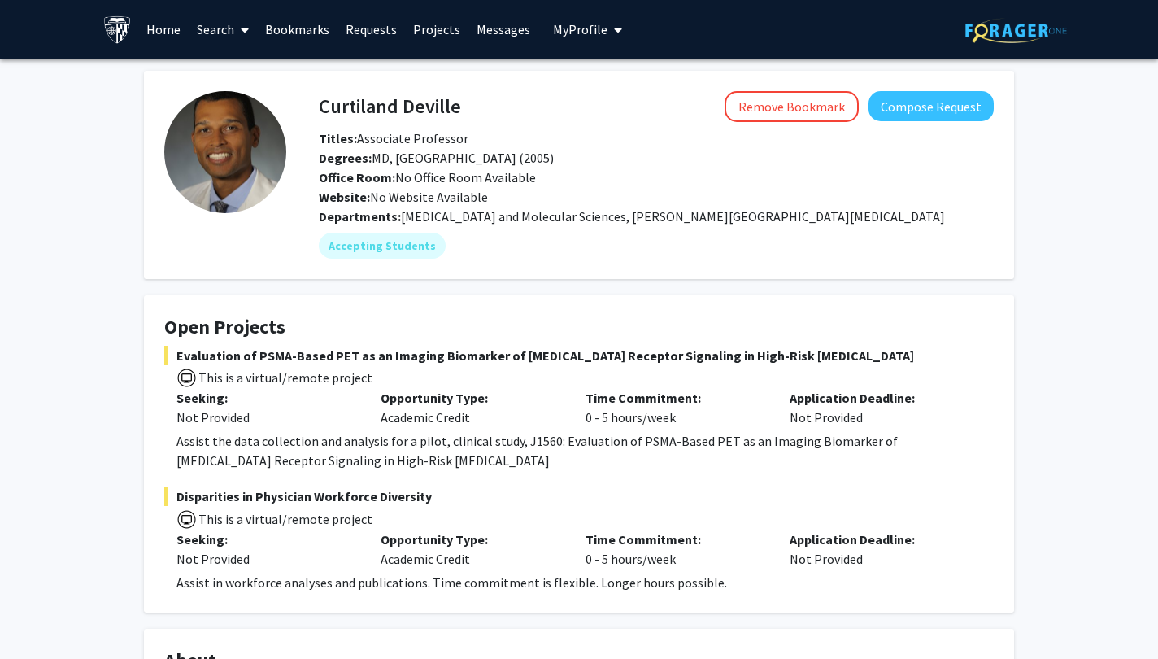
click at [375, 104] on h4 "Curtiland Deville" at bounding box center [390, 106] width 142 height 30
click at [212, 28] on link "Search" at bounding box center [223, 29] width 68 height 57
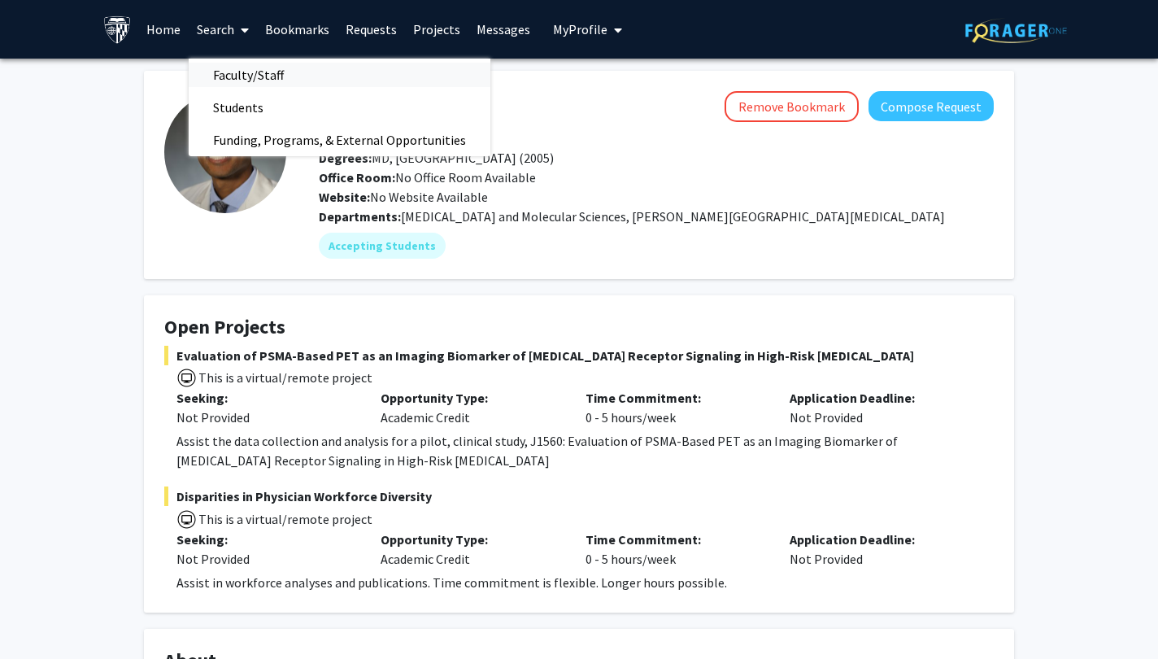
click at [246, 84] on span "Faculty/Staff" at bounding box center [249, 75] width 120 height 33
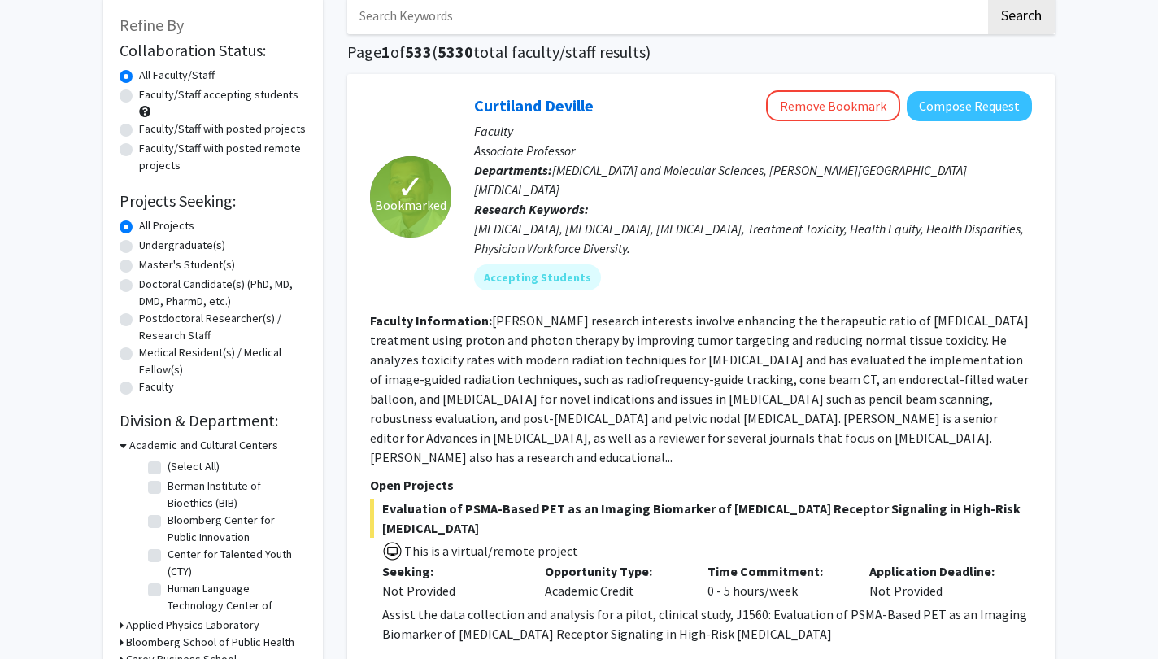
scroll to position [82, 0]
